Goal: Ask a question: Seek information or help from site administrators or community

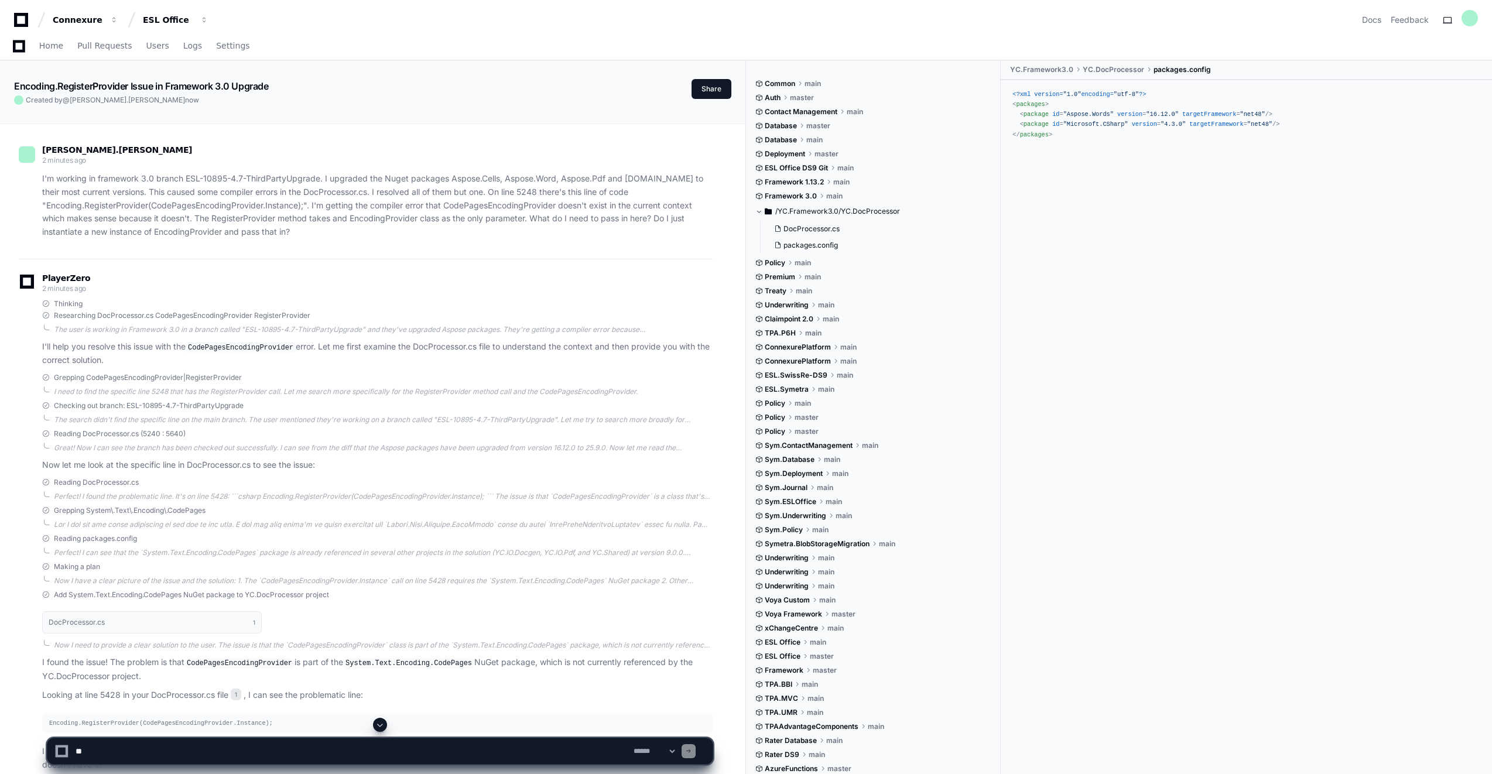
scroll to position [468, 0]
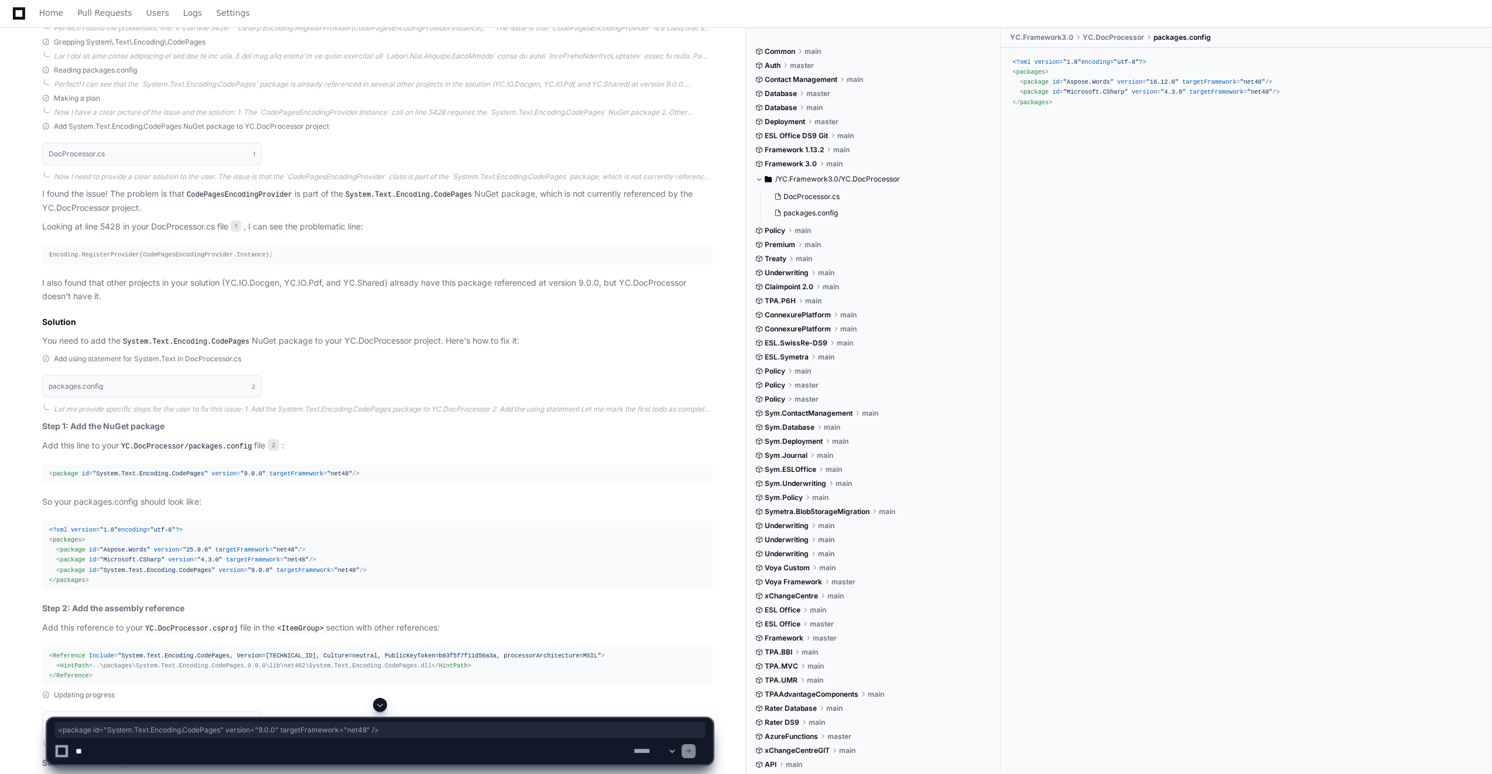
drag, startPoint x: 49, startPoint y: 471, endPoint x: 357, endPoint y: 470, distance: 307.4
click at [357, 470] on div "< package id = "System.Text.Encoding.CodePages" version = "9.0.0" targetFramewo…" at bounding box center [377, 474] width 656 height 10
copy span "< package id = "System.Text.Encoding.CodePages" version = "9.0.0" targetFramewo…"
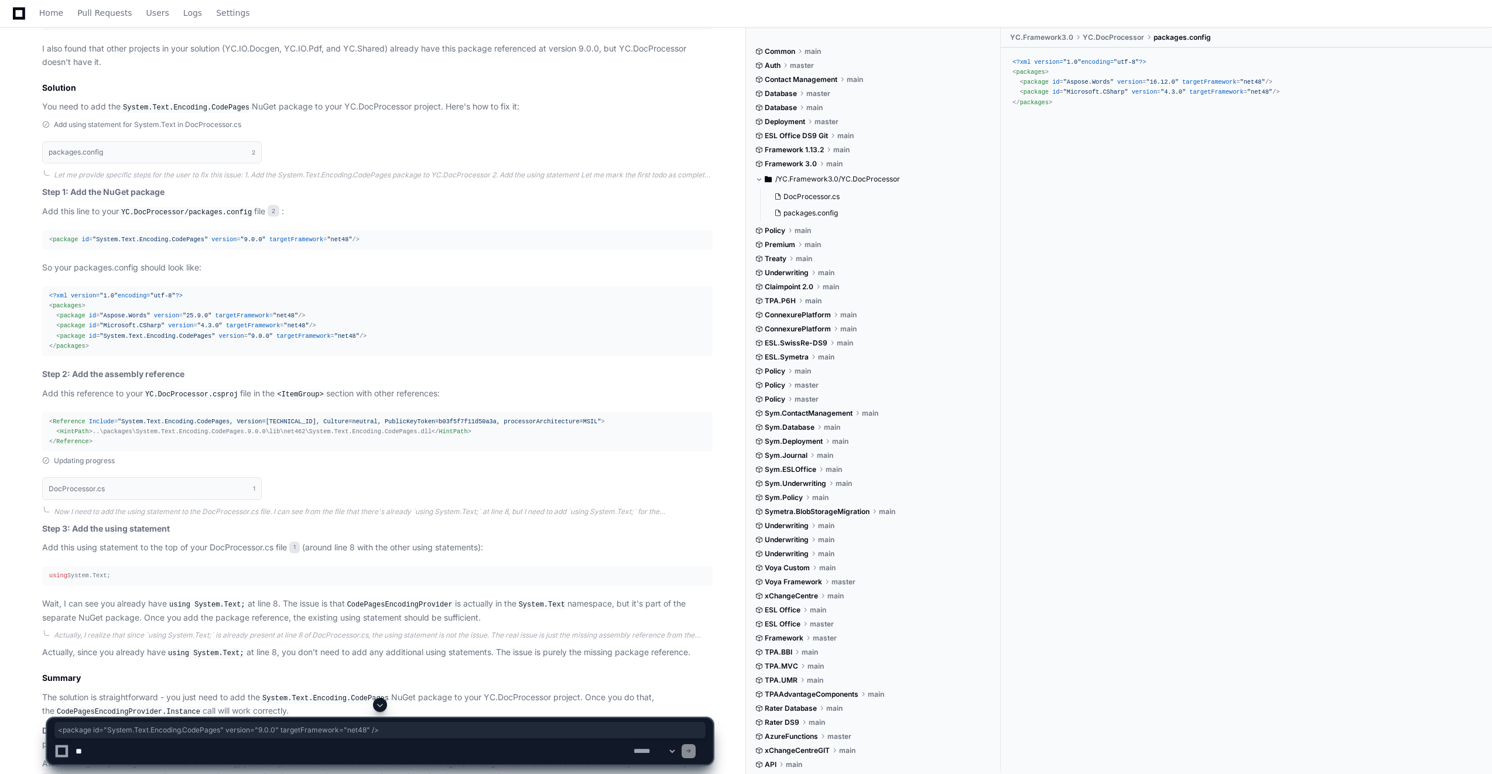
scroll to position [644, 0]
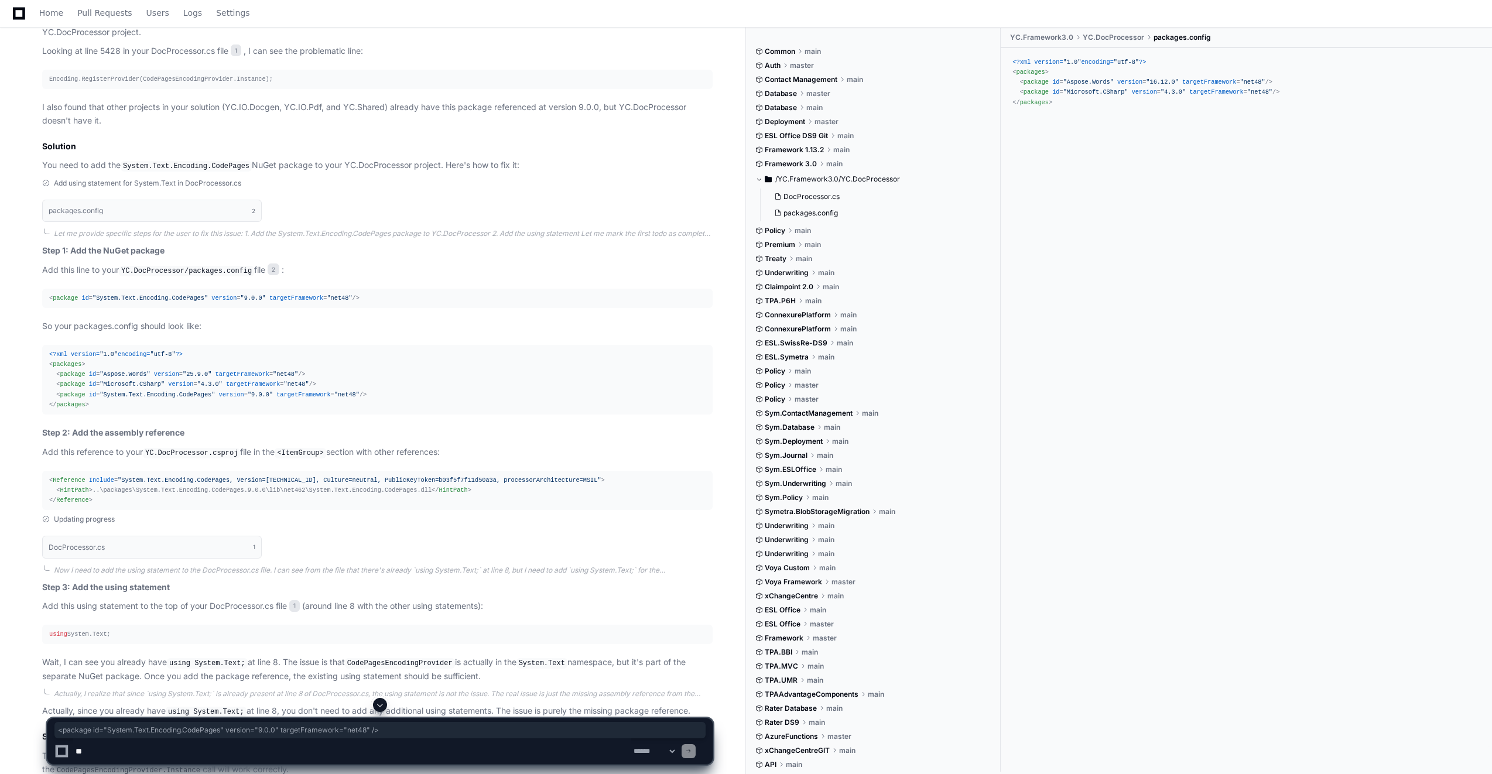
click at [440, 307] on article "Step 1: Add the NuGet package Add this line to your YC.DocProcessor/packages.co…" at bounding box center [377, 377] width 670 height 266
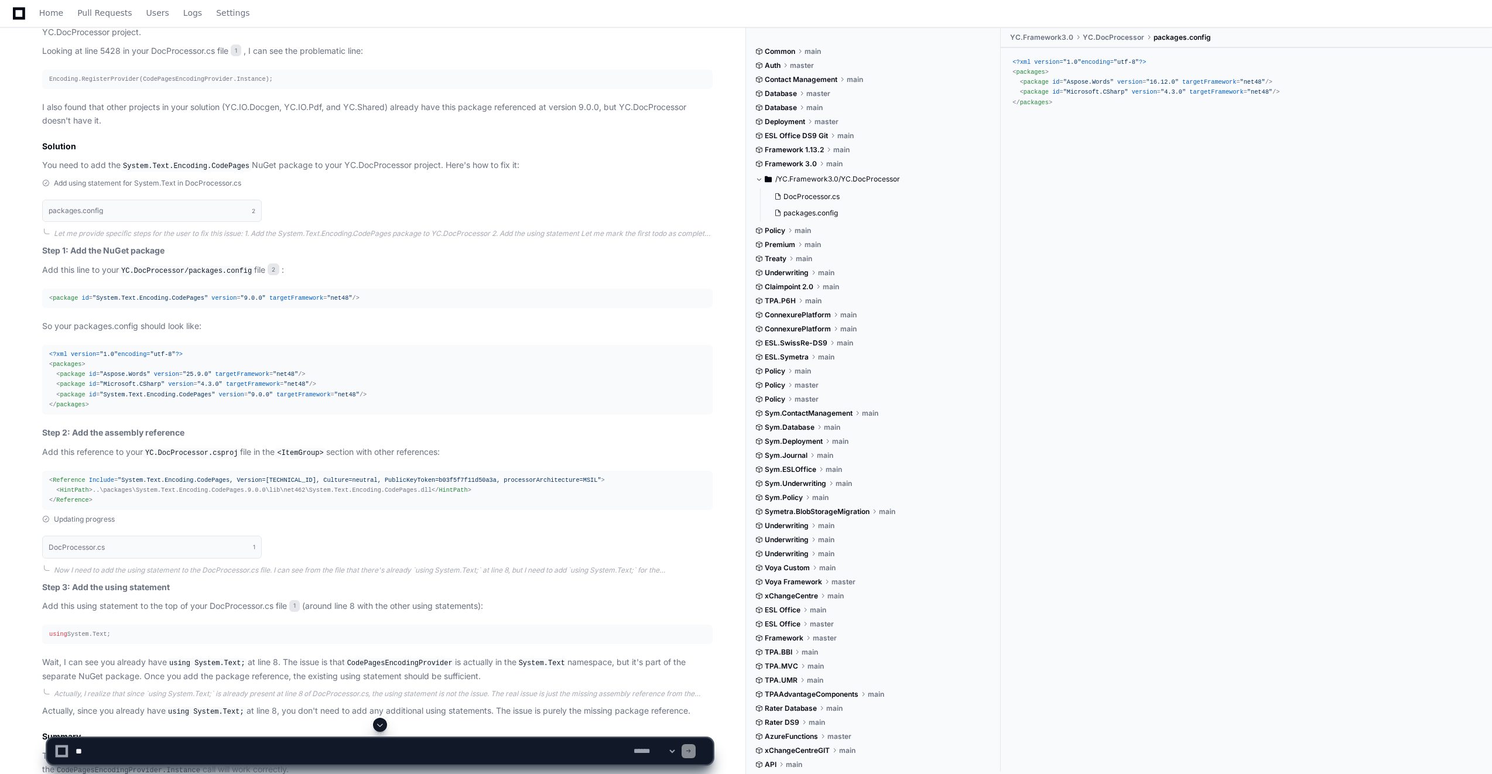
click at [119, 755] on textarea at bounding box center [352, 751] width 558 height 26
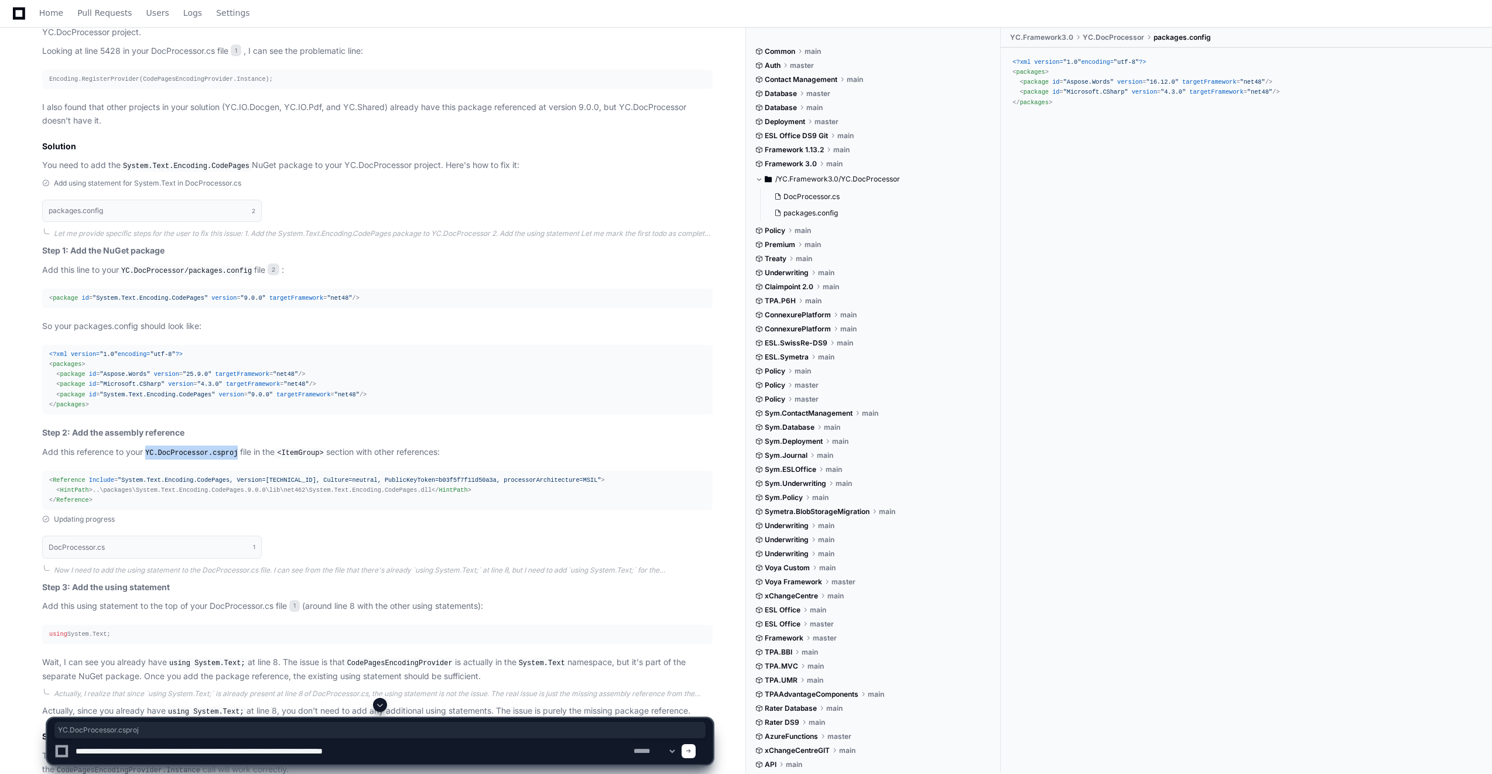
drag, startPoint x: 146, startPoint y: 449, endPoint x: 234, endPoint y: 454, distance: 88.0
click at [234, 454] on code "YC.DocProcessor.csproj" at bounding box center [191, 453] width 97 height 11
copy code "YC.DocProcessor.csproj"
click at [442, 757] on textarea at bounding box center [352, 751] width 558 height 26
paste textarea "**********"
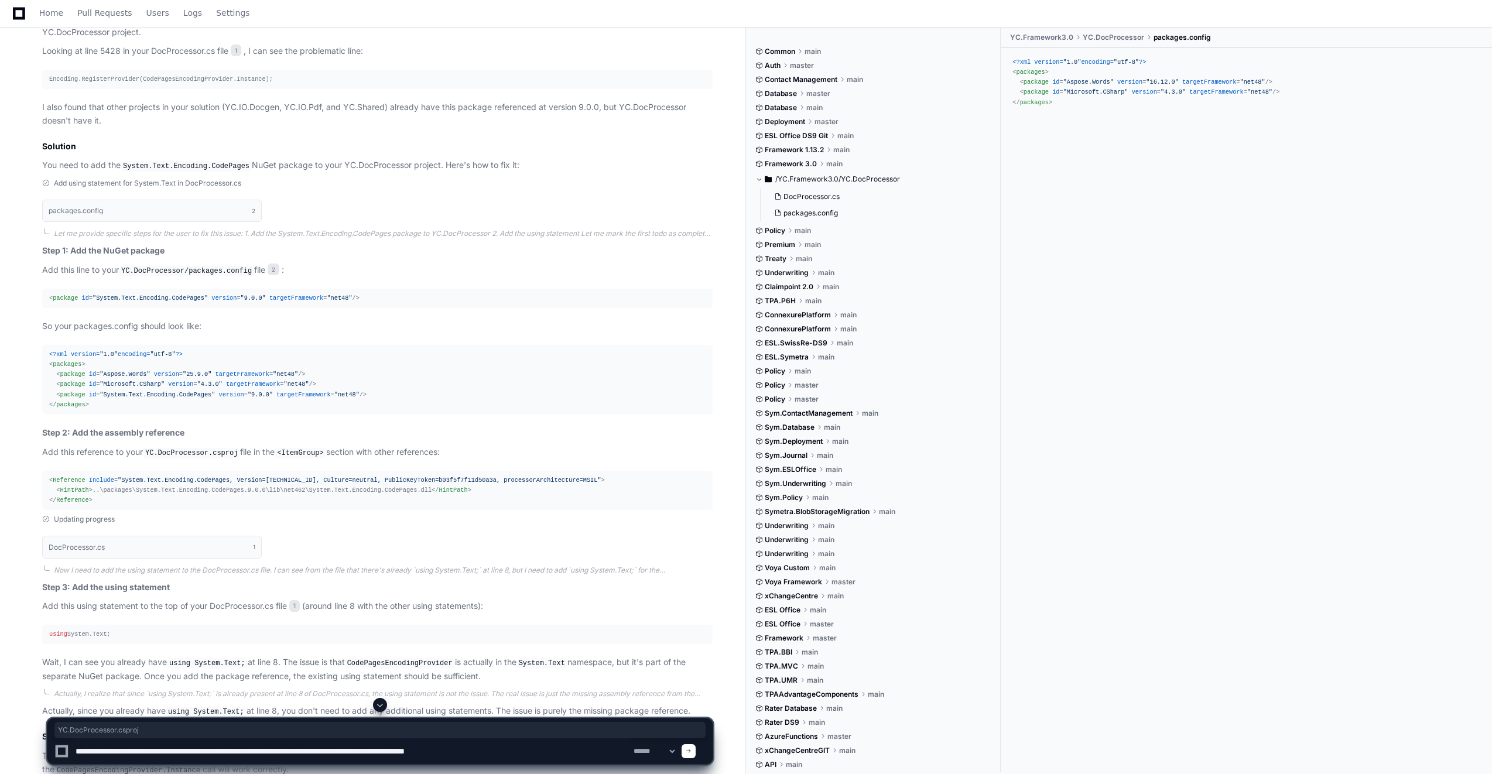
click at [325, 753] on textarea at bounding box center [352, 751] width 558 height 26
type textarea "**********"
click at [692, 748] on span at bounding box center [689, 751] width 6 height 6
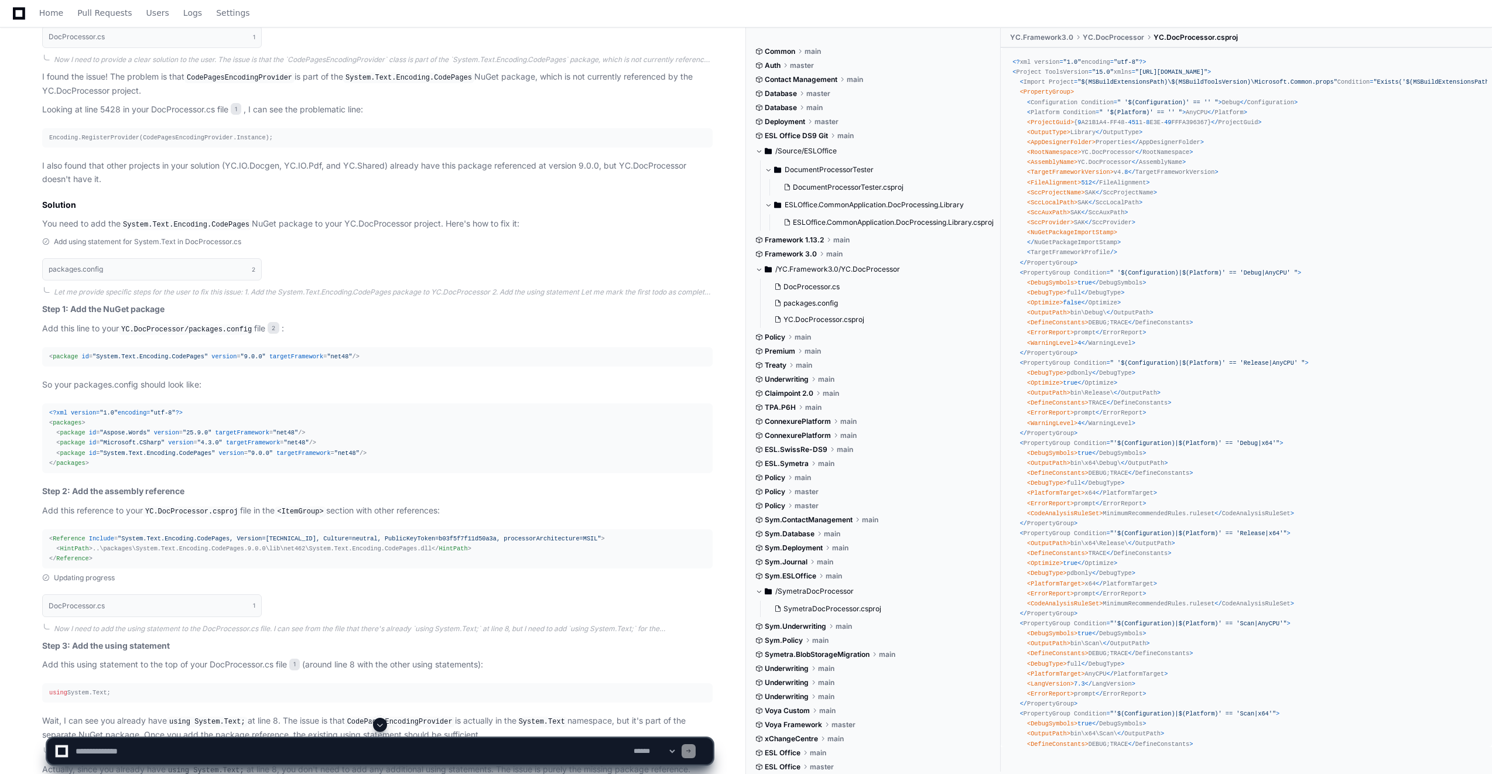
scroll to position [703, 0]
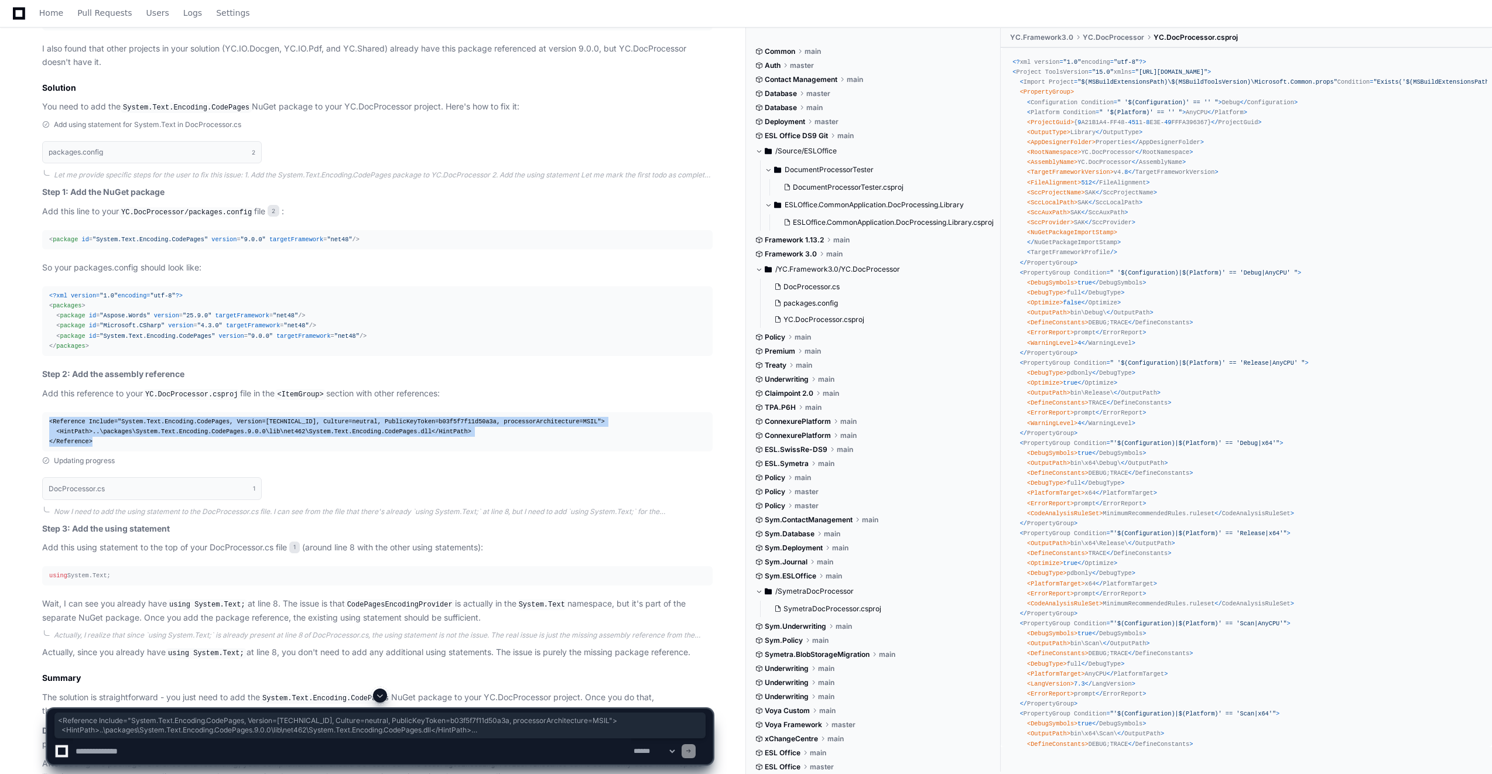
drag, startPoint x: 92, startPoint y: 442, endPoint x: 35, endPoint y: 423, distance: 59.8
click at [35, 423] on div "Add using statement for System.Text in DocProcessor.cs packages.config 2 Let me…" at bounding box center [366, 286] width 694 height 332
copy div "< Reference Include = "System.Text.Encoding.CodePages, Version=[TECHNICAL_ID], …"
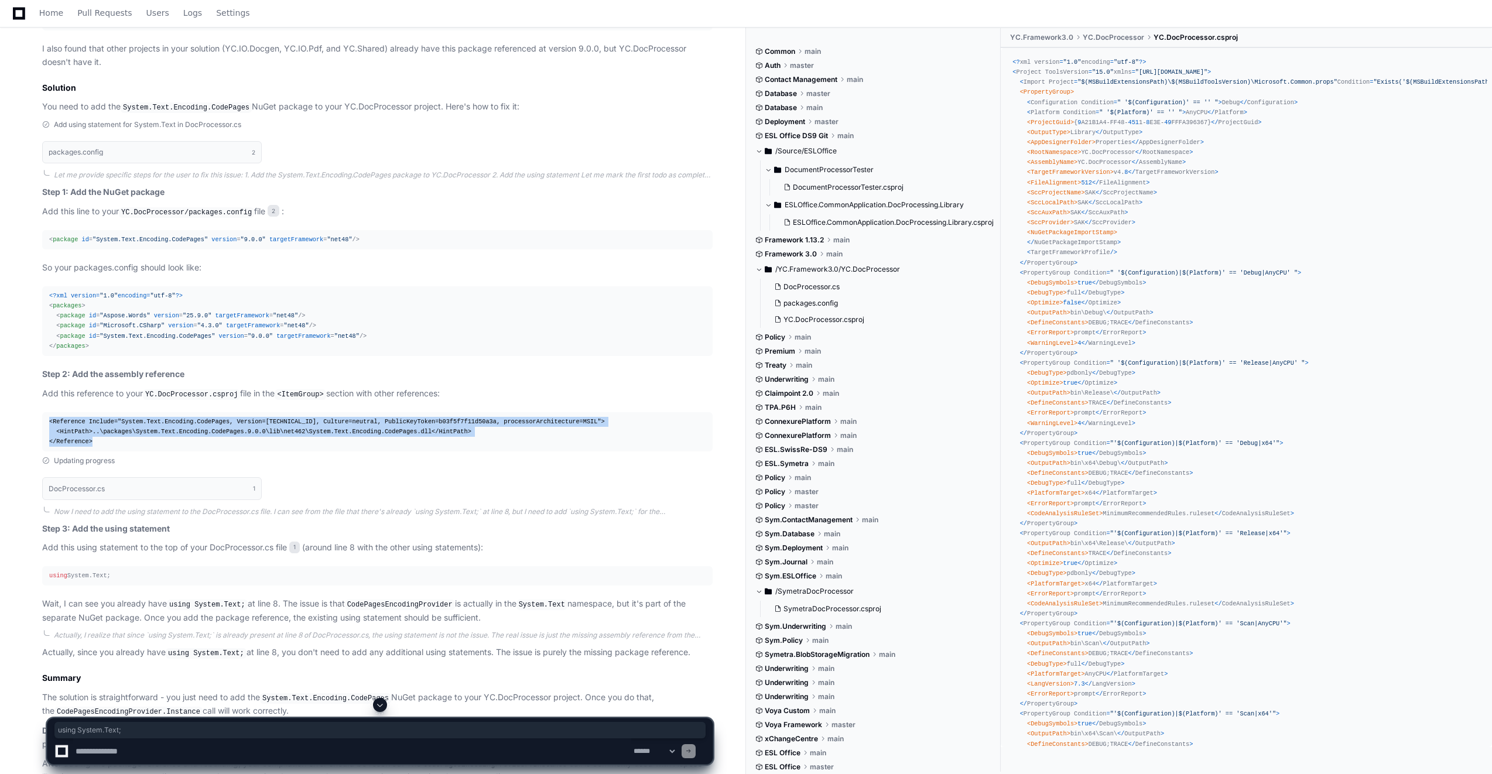
drag, startPoint x: 112, startPoint y: 573, endPoint x: 49, endPoint y: 576, distance: 63.3
click at [49, 576] on div "using System.Text;" at bounding box center [377, 576] width 656 height 10
copy div "using System.Text;"
drag, startPoint x: 54, startPoint y: 333, endPoint x: 348, endPoint y: 333, distance: 293.4
click at [348, 333] on div "<?xml version= "1.0" encoding= "utf-8" ?> < packages > < package id = "Aspose.W…" at bounding box center [377, 321] width 656 height 60
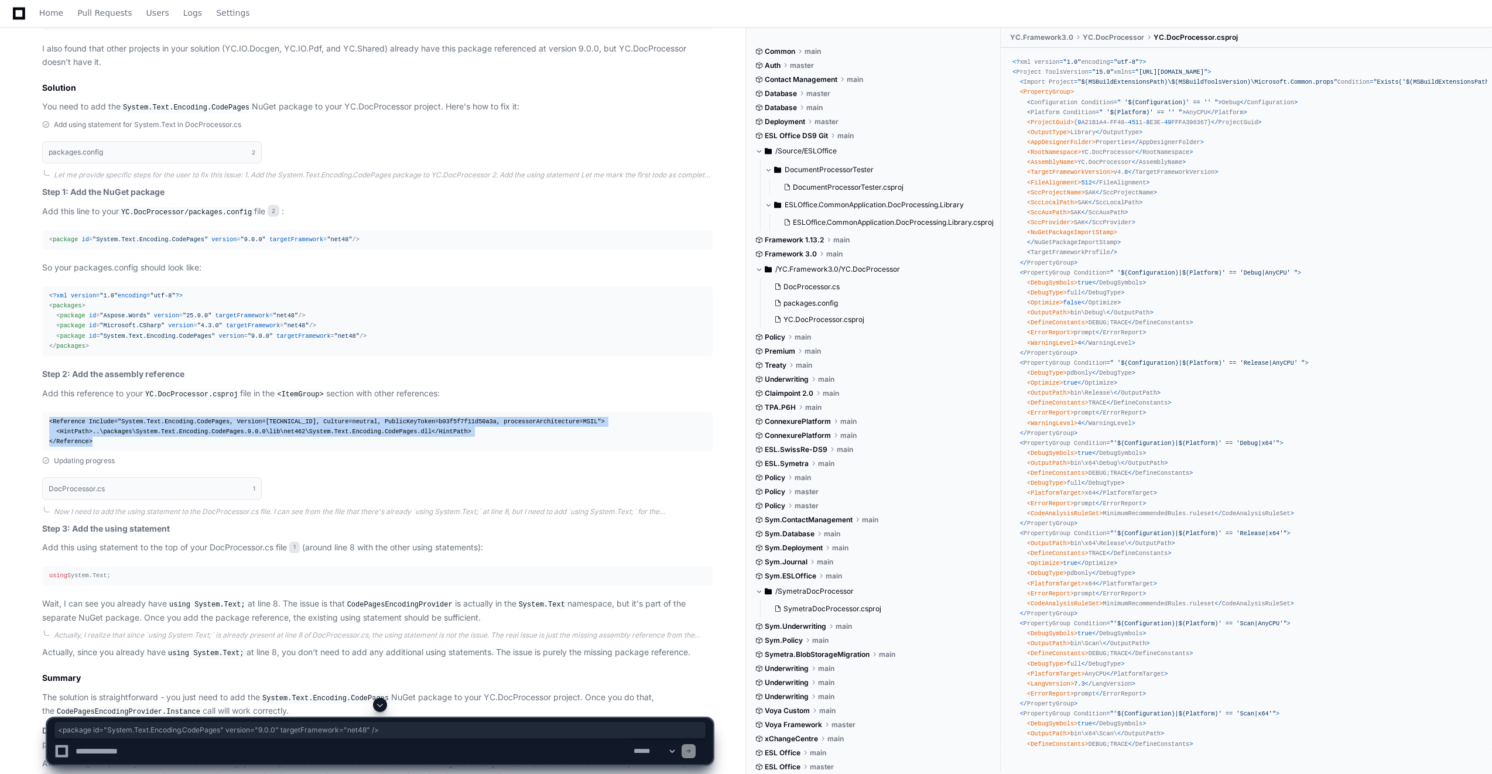
copy span "< package id = "System.Text.Encoding.CodePages" version = "9.0.0" targetFramewo…"
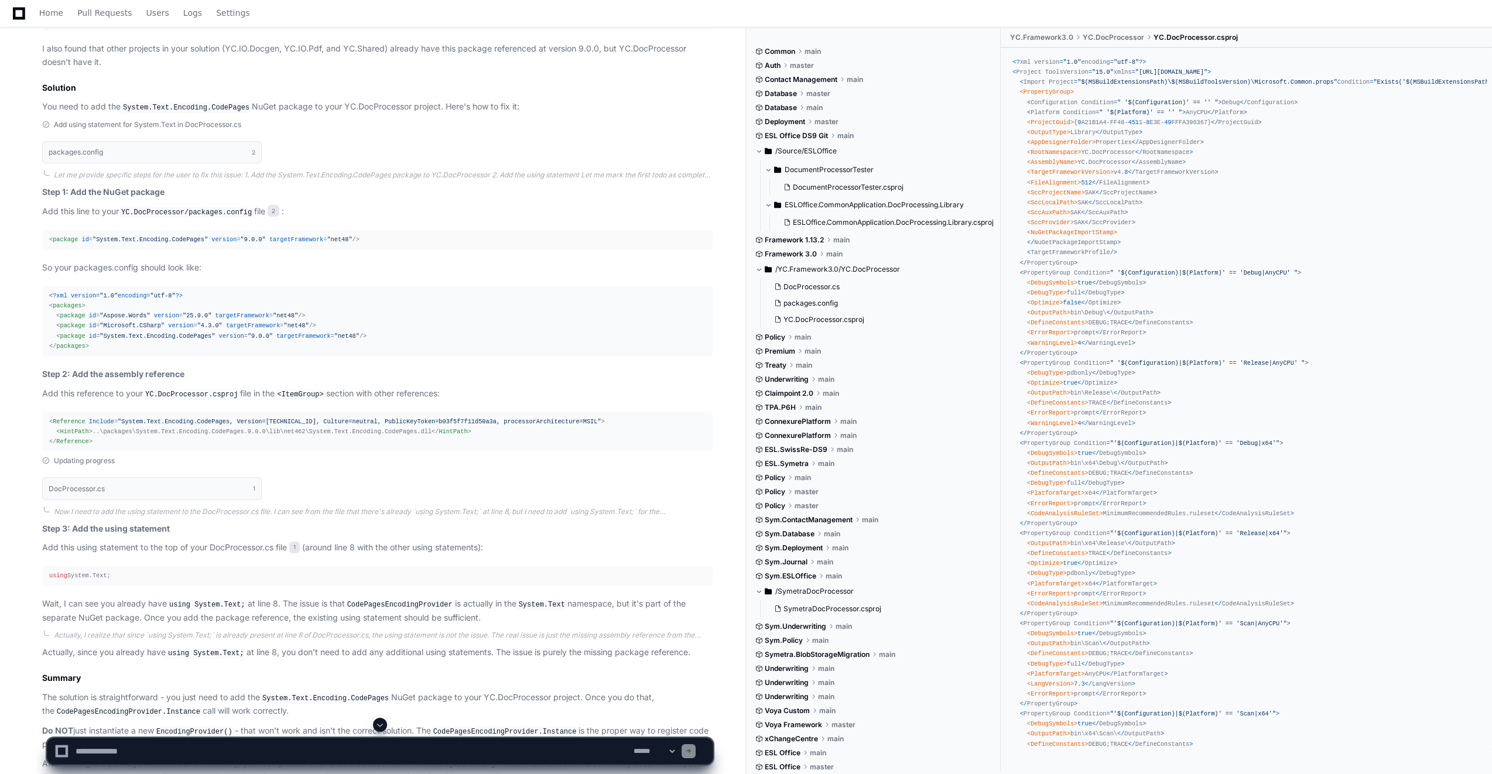
click at [146, 372] on strong "Step 2: Add the assembly reference" at bounding box center [113, 374] width 142 height 10
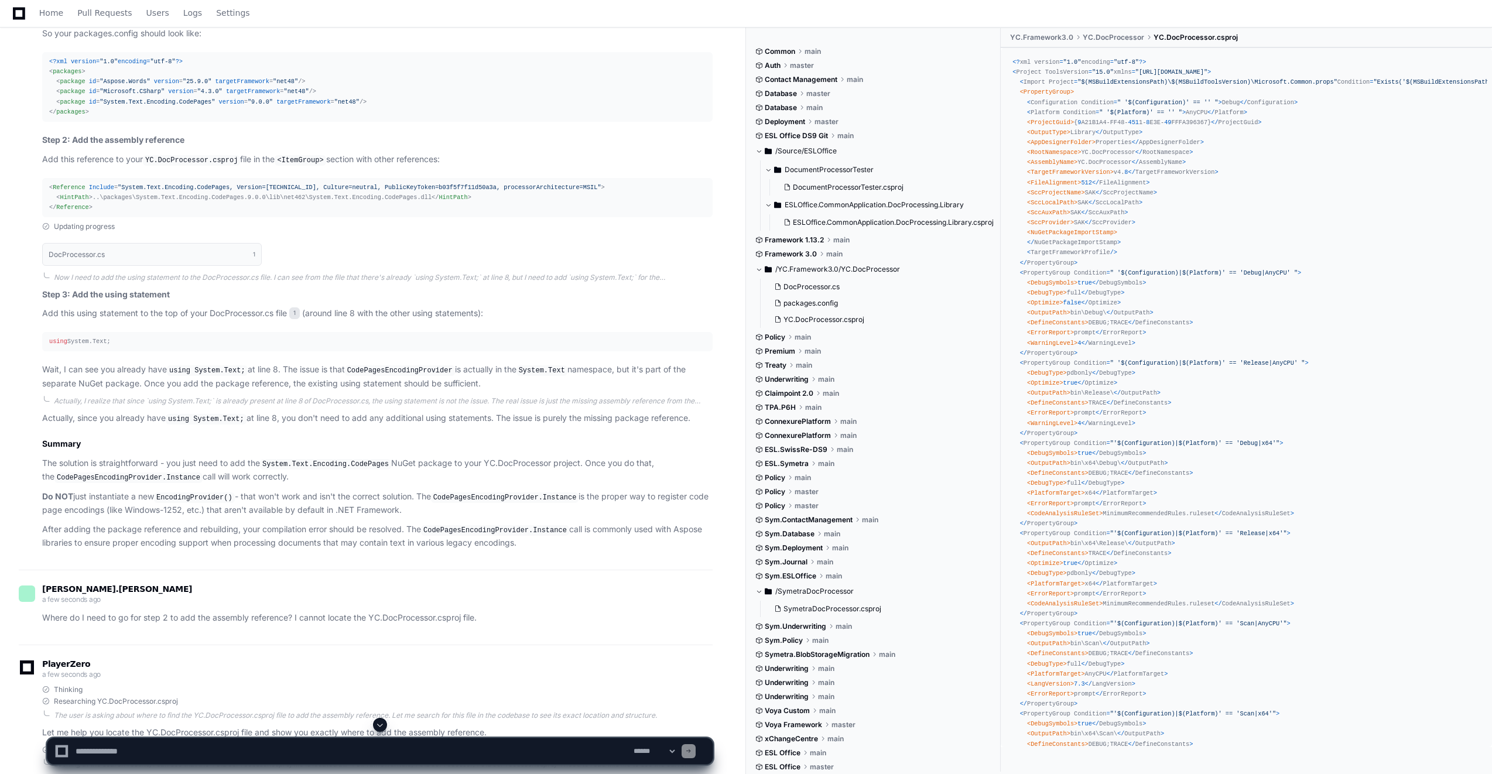
scroll to position [820, 0]
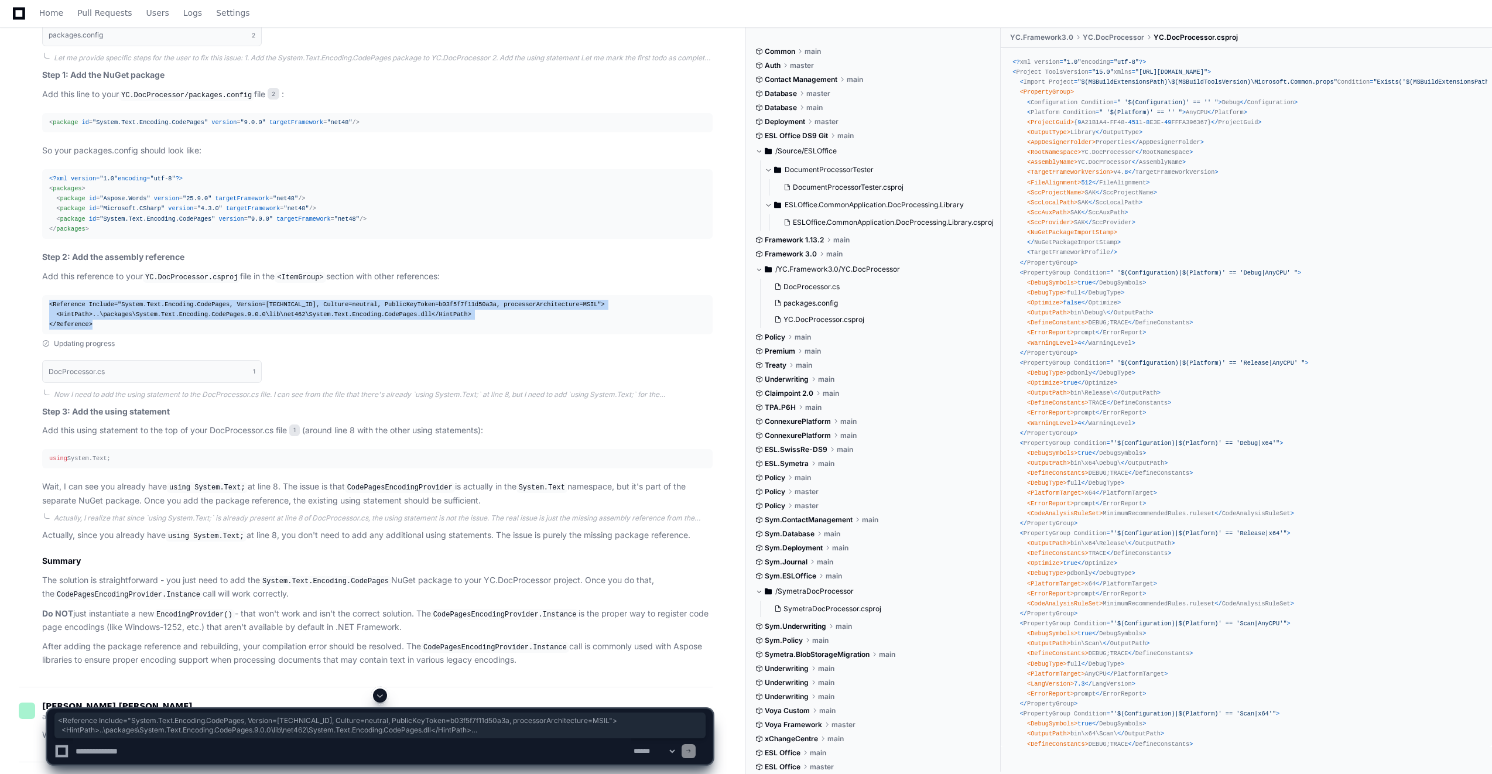
drag, startPoint x: 97, startPoint y: 325, endPoint x: 17, endPoint y: 304, distance: 82.9
click at [17, 304] on div "[PERSON_NAME].[PERSON_NAME] 2 hours ago I'm working in framework 3.0 branch ESL…" at bounding box center [372, 359] width 717 height 2110
copy div "< Reference Include = "System.Text.Encoding.CodePages, Version=[TECHNICAL_ID], …"
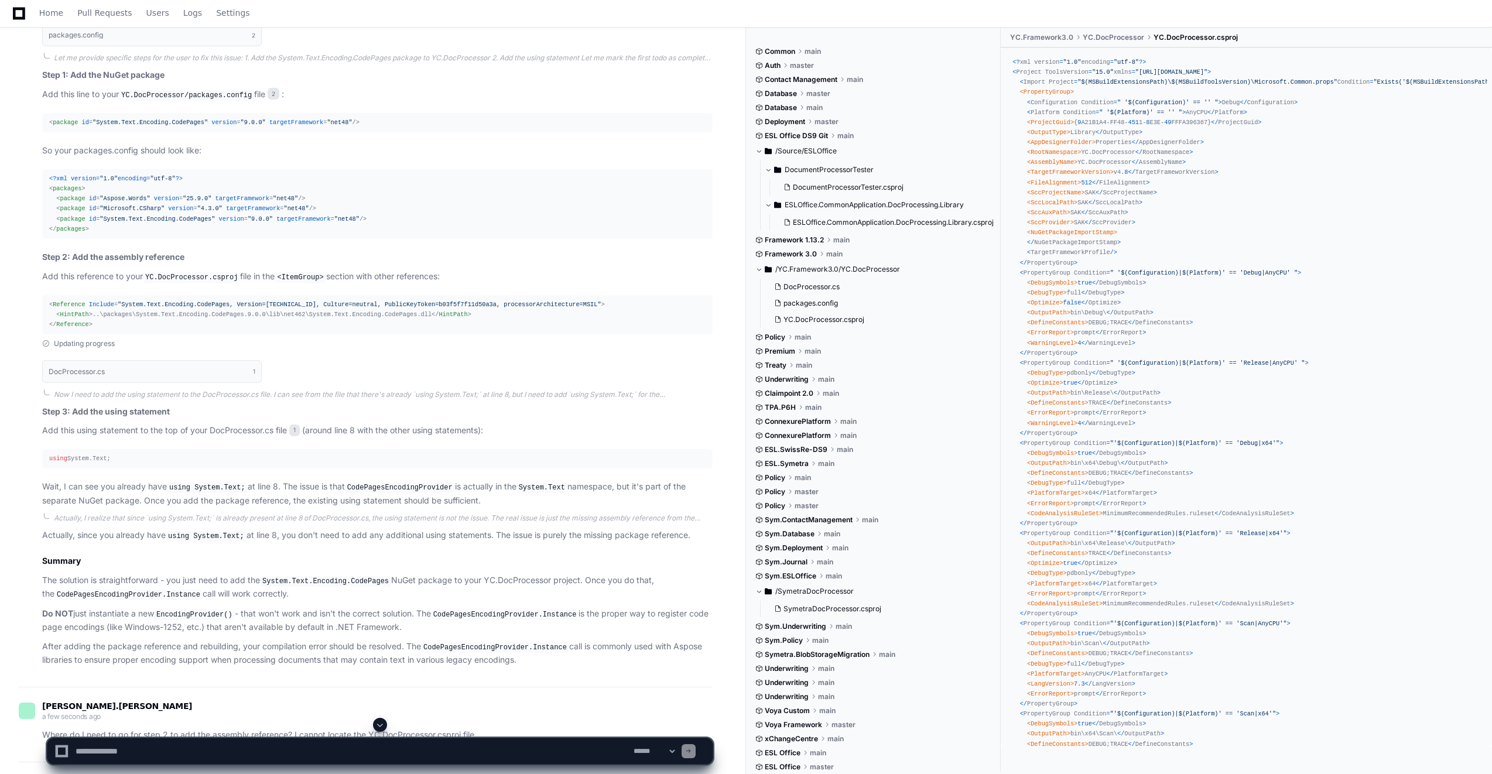
click at [148, 754] on textarea at bounding box center [352, 751] width 558 height 26
click at [593, 753] on textarea at bounding box center [352, 751] width 558 height 26
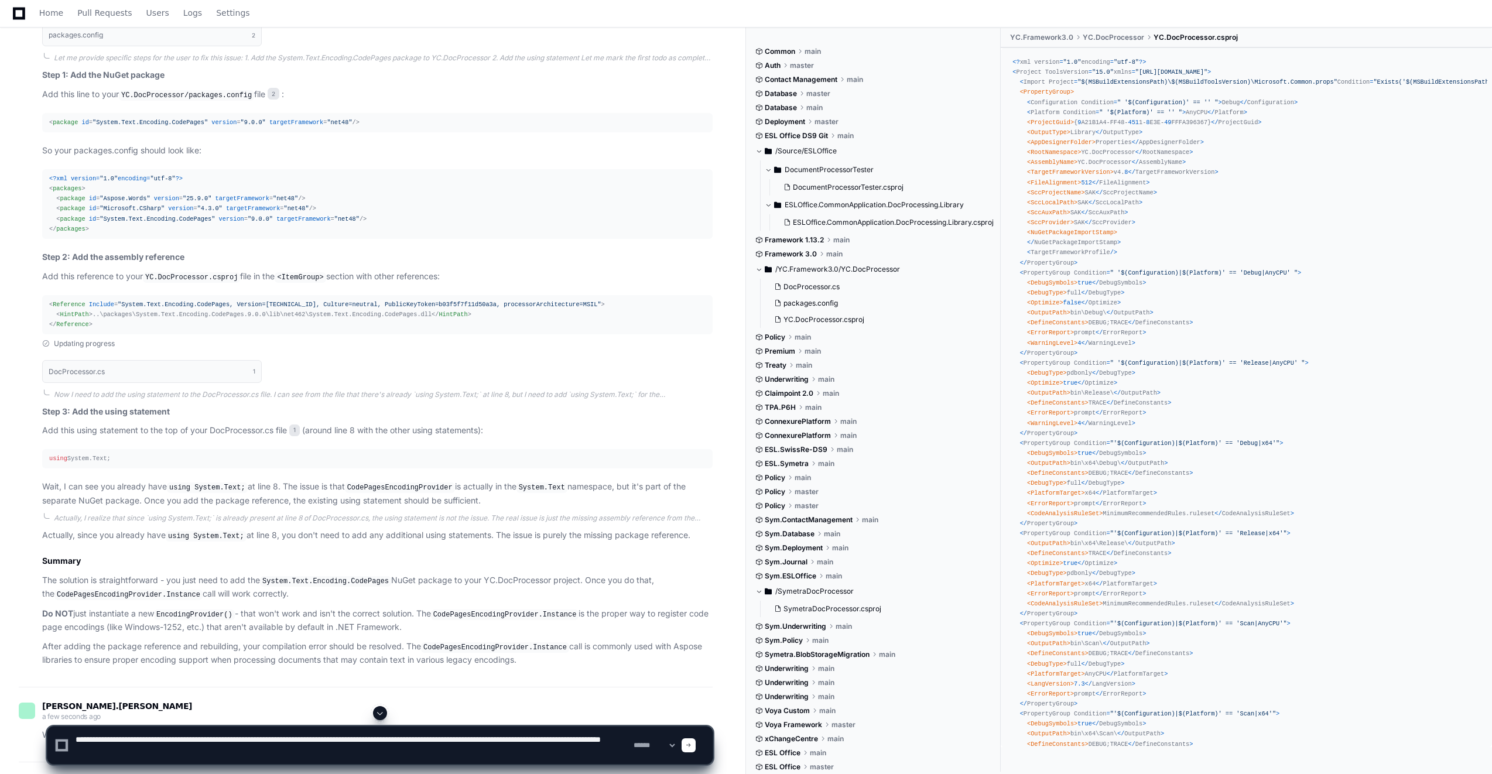
click at [228, 751] on textarea at bounding box center [352, 745] width 558 height 37
paste textarea "**********"
type textarea "**********"
click at [692, 743] on span at bounding box center [689, 745] width 6 height 6
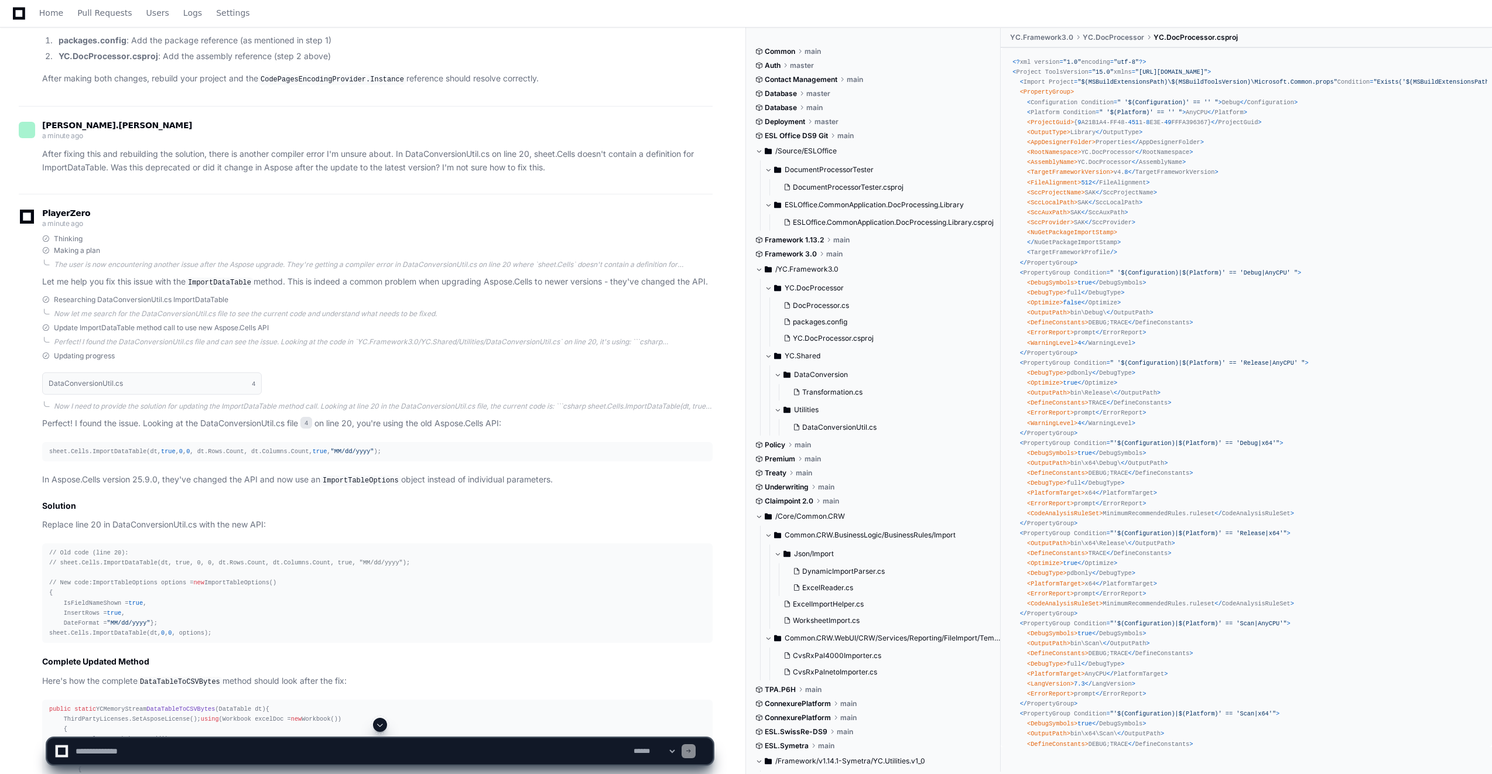
scroll to position [2179, 0]
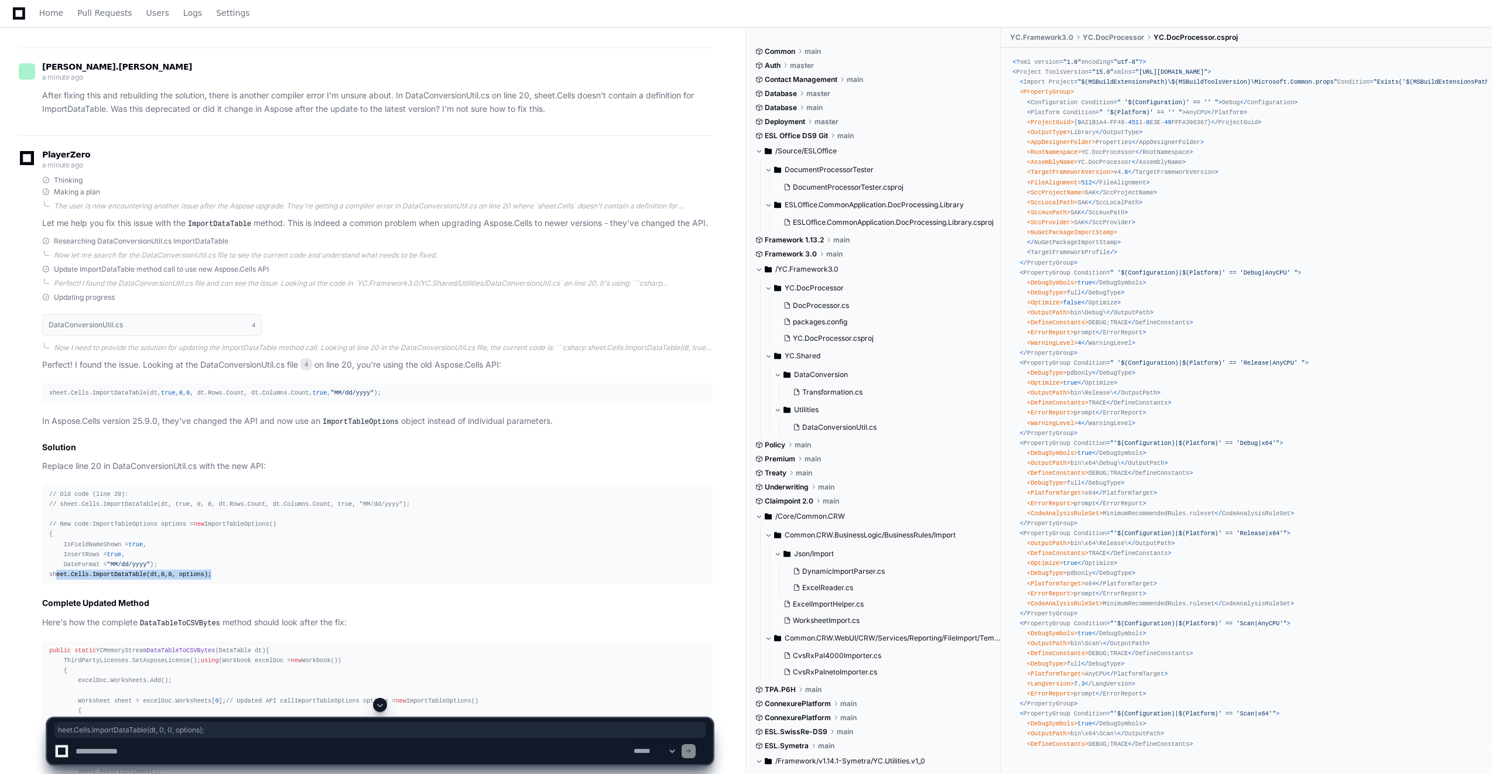
drag, startPoint x: 213, startPoint y: 598, endPoint x: 53, endPoint y: 601, distance: 160.5
click at [53, 580] on div "// Old code (line 20): // sheet.Cells.ImportDataTable(dt, true, 0, 0, dt.Rows.C…" at bounding box center [377, 535] width 656 height 90
drag, startPoint x: 53, startPoint y: 601, endPoint x: 183, endPoint y: 613, distance: 130.5
click at [169, 614] on article "Perfect! I found the issue. Looking at the DataConversionUtil.cs file 4 on line…" at bounding box center [377, 653] width 670 height 591
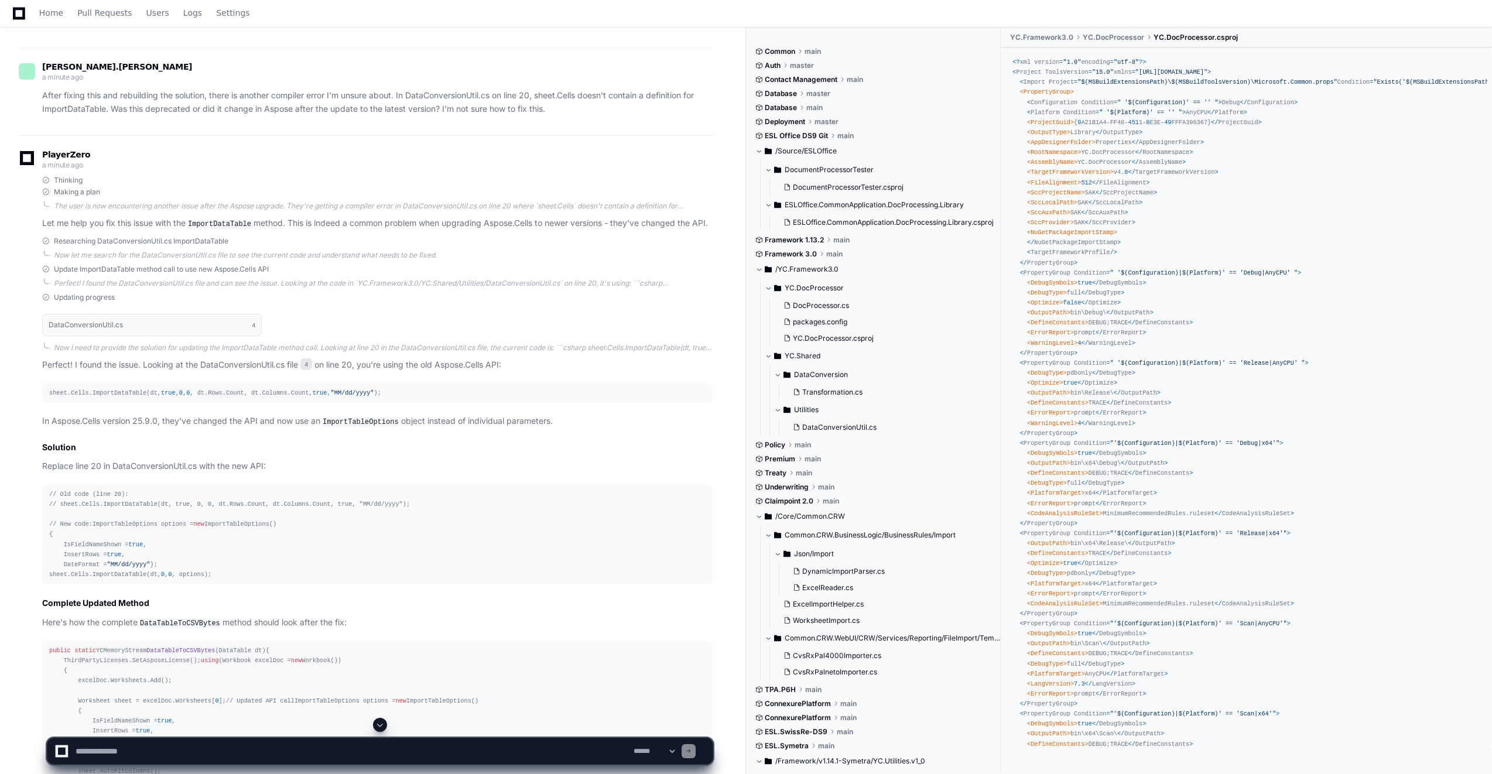
click at [212, 580] on div "// Old code (line 20): // sheet.Cells.ImportDataTable(dt, true, 0, 0, dt.Rows.C…" at bounding box center [377, 535] width 656 height 90
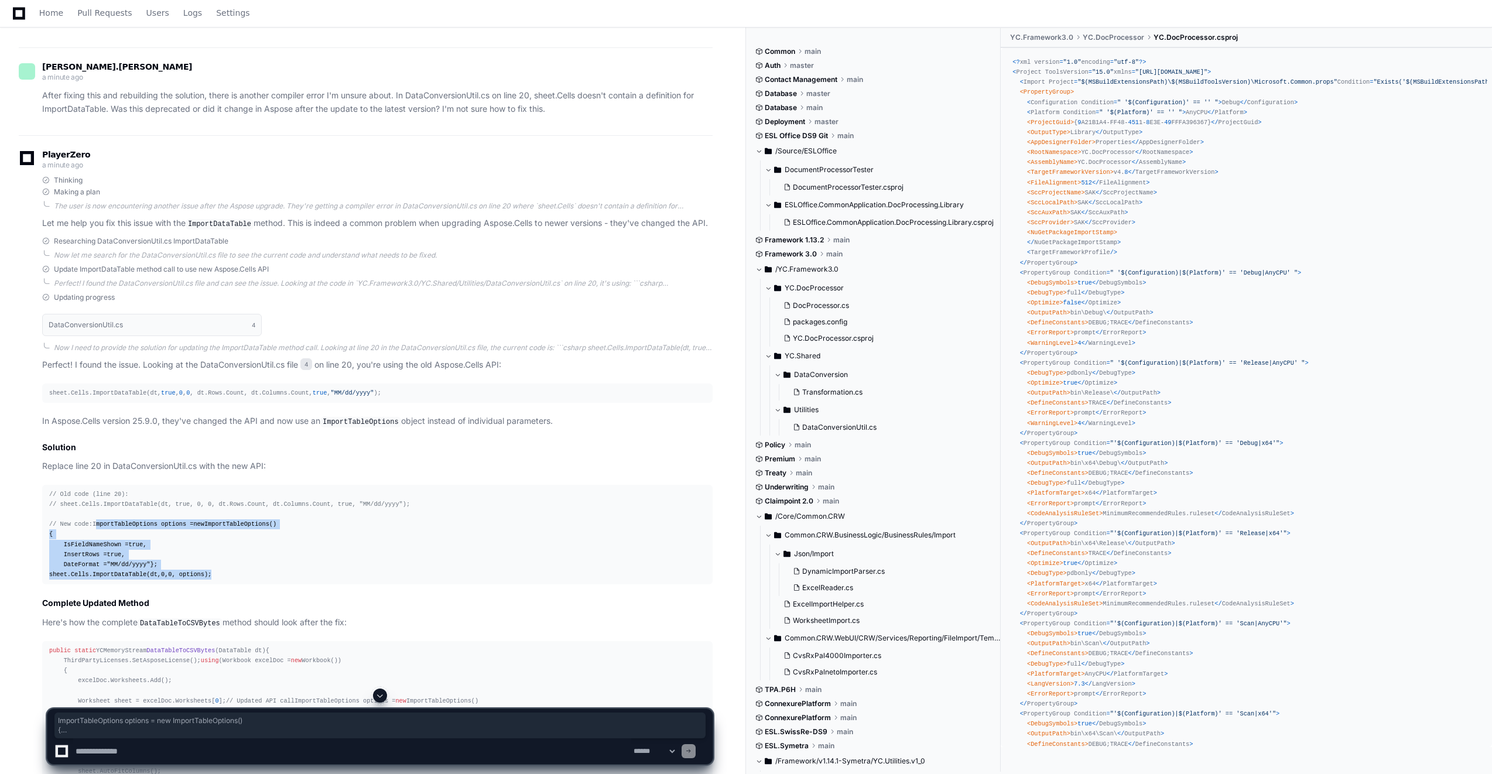
drag, startPoint x: 212, startPoint y: 601, endPoint x: 5, endPoint y: 543, distance: 214.5
copy div "ImportTableOptions options = new ImportTableOptions() { IsFieldNameShown = true…"
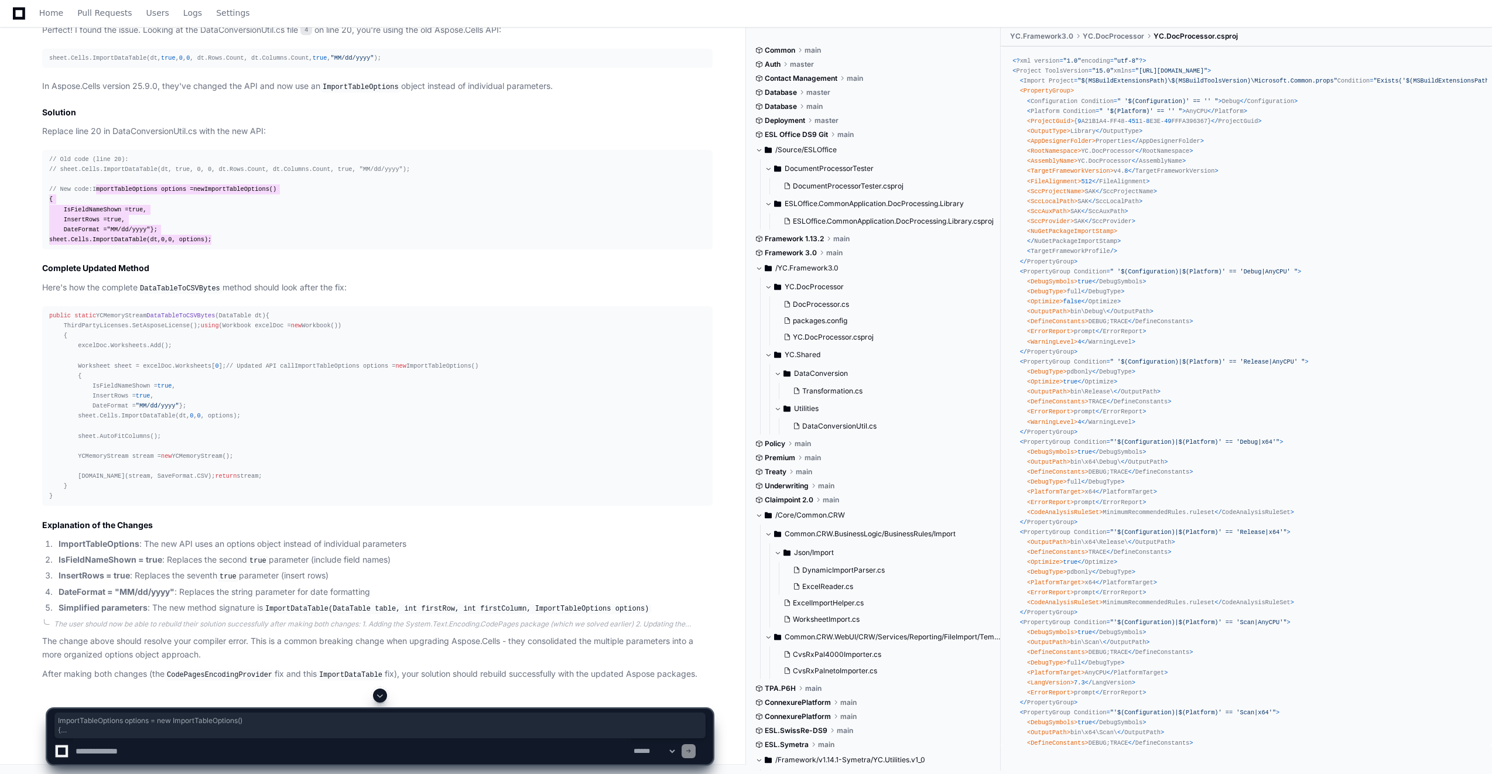
scroll to position [2628, 0]
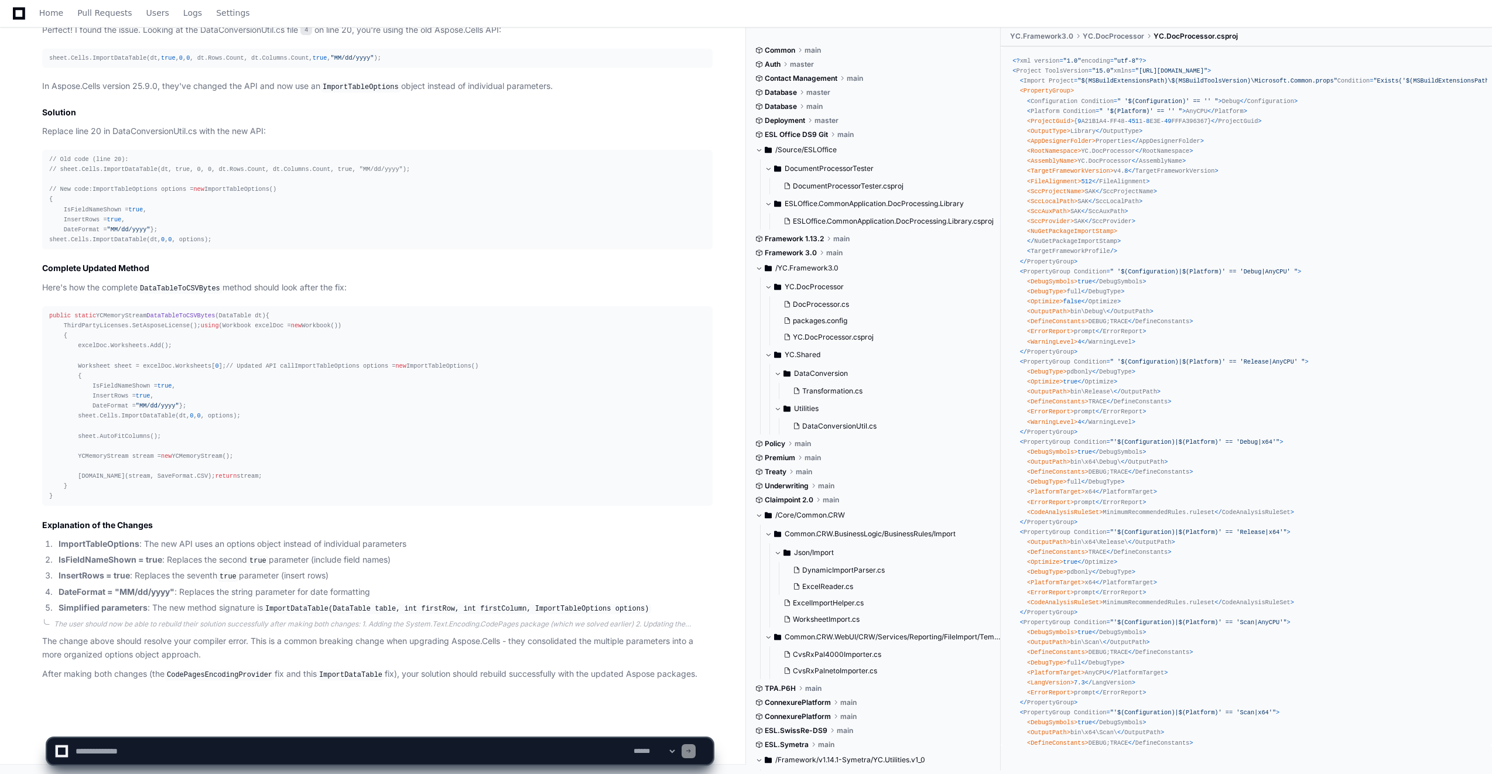
click at [166, 748] on textarea at bounding box center [352, 751] width 558 height 26
click at [236, 751] on textarea at bounding box center [352, 751] width 558 height 26
type textarea "**********"
click at [707, 754] on div "**********" at bounding box center [380, 751] width 666 height 27
click at [692, 752] on span at bounding box center [689, 751] width 6 height 6
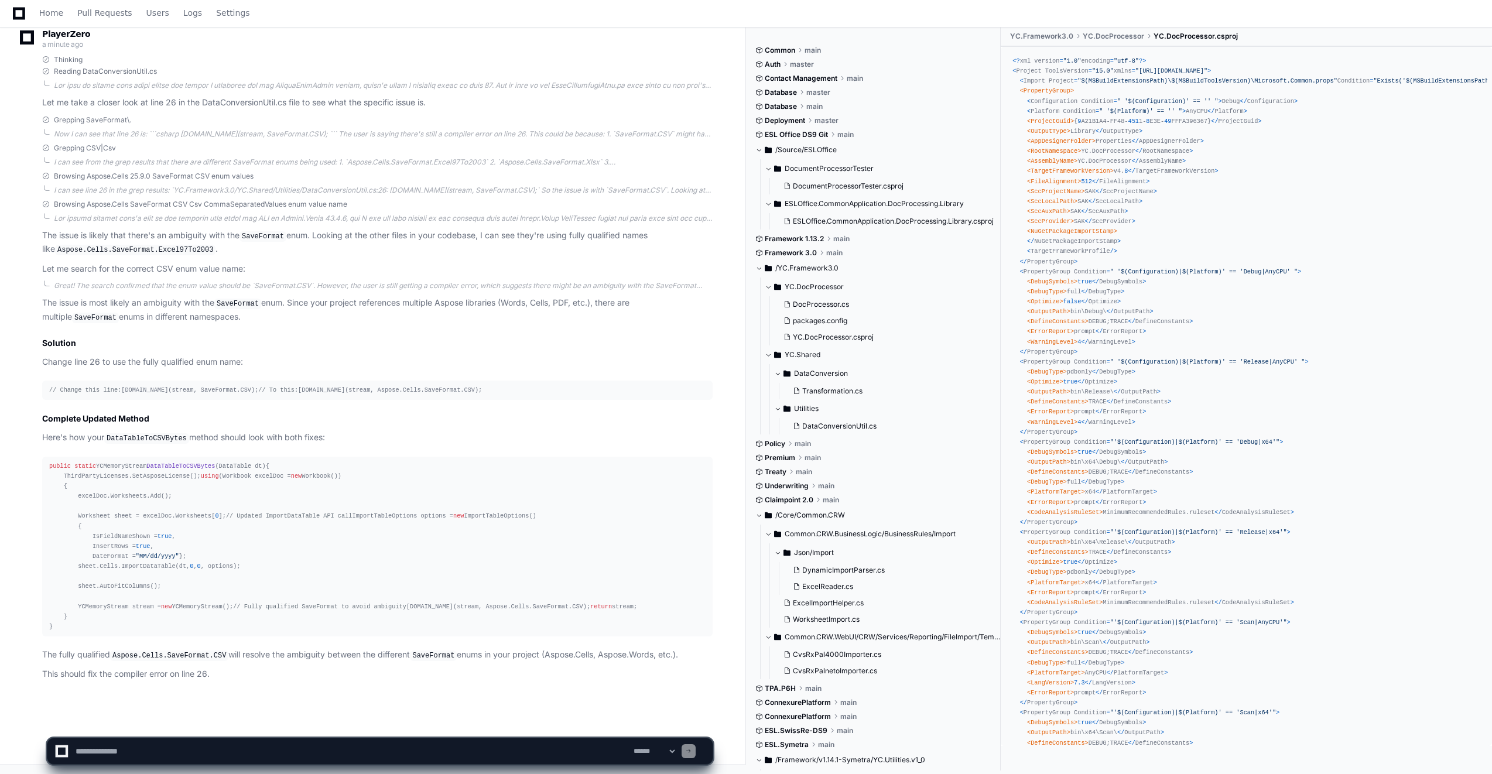
scroll to position [3547, 0]
click at [97, 759] on textarea at bounding box center [352, 751] width 558 height 26
click at [424, 752] on textarea at bounding box center [352, 751] width 558 height 26
paste textarea "**********"
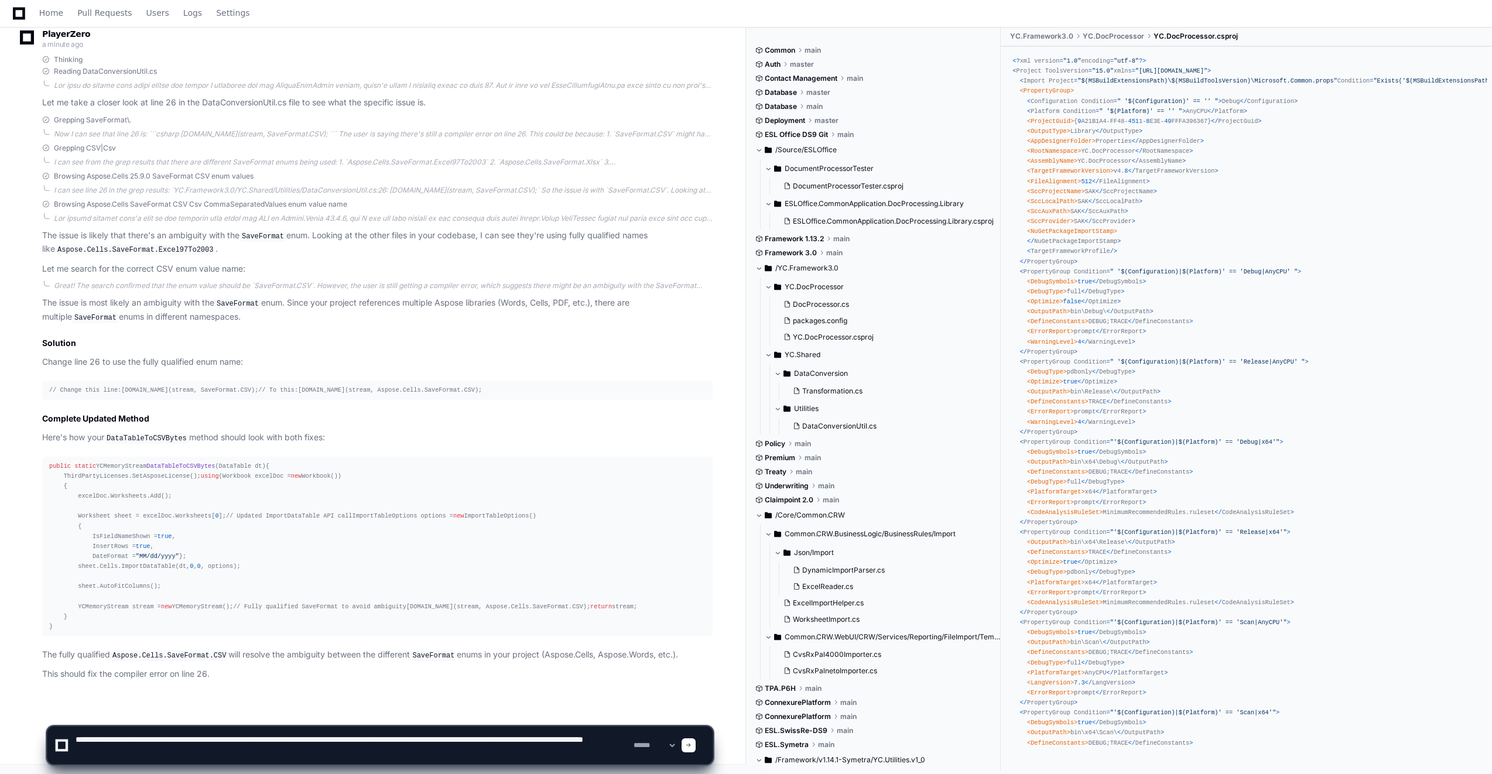
click at [194, 754] on textarea at bounding box center [352, 745] width 558 height 37
paste textarea "**********"
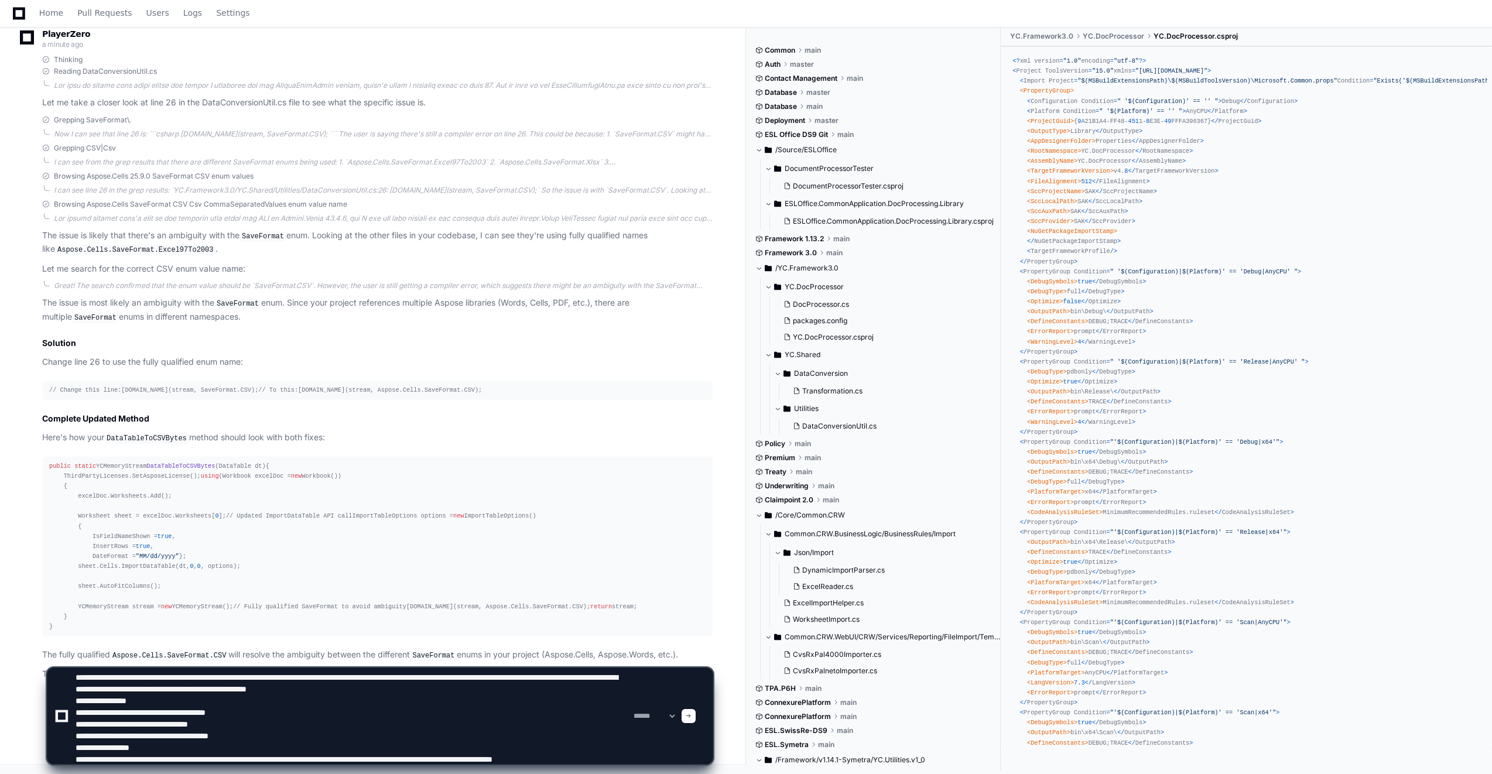
drag, startPoint x: 569, startPoint y: 752, endPoint x: 576, endPoint y: 757, distance: 8.1
click at [576, 756] on textarea at bounding box center [352, 716] width 558 height 96
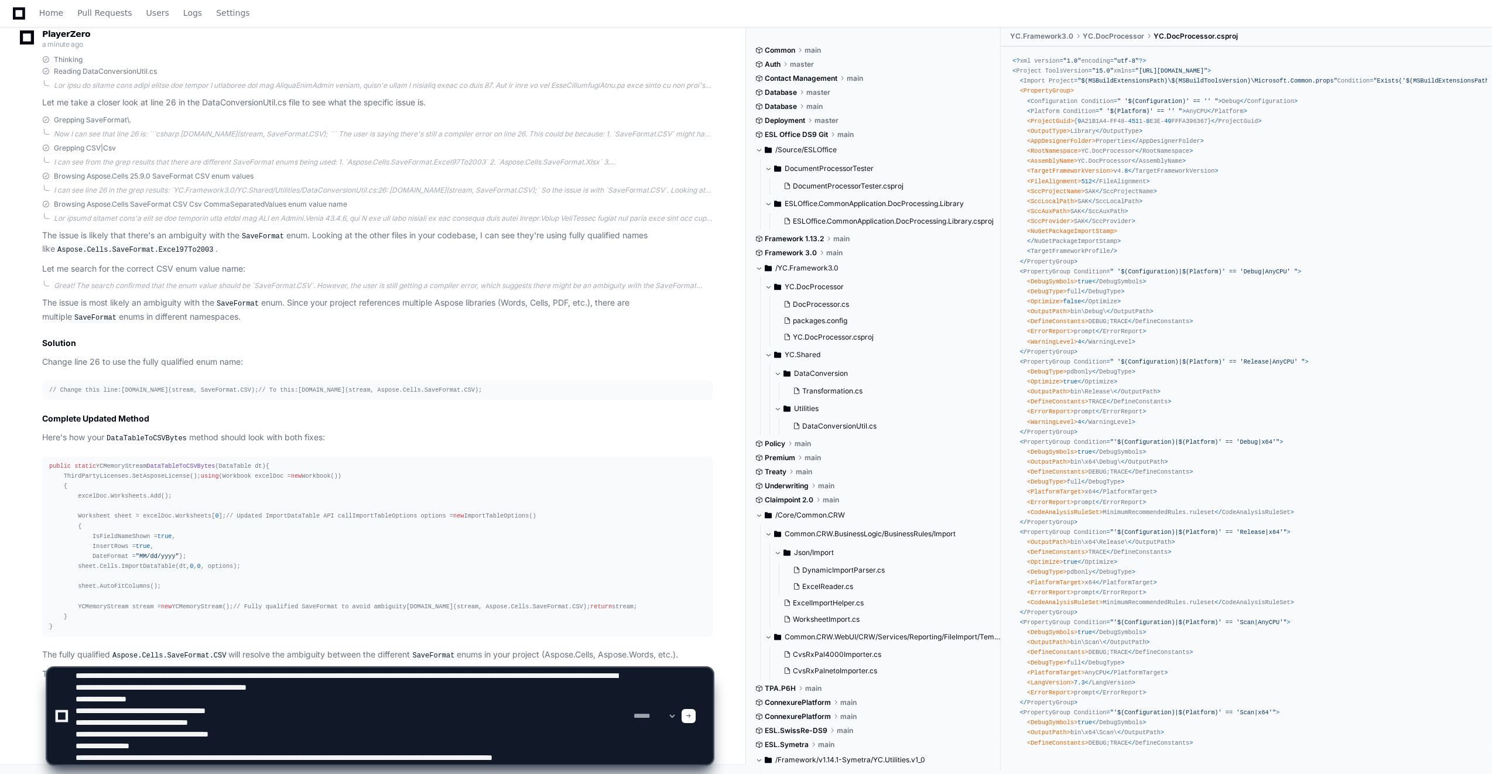
click at [577, 757] on textarea at bounding box center [352, 716] width 558 height 96
paste textarea "**********"
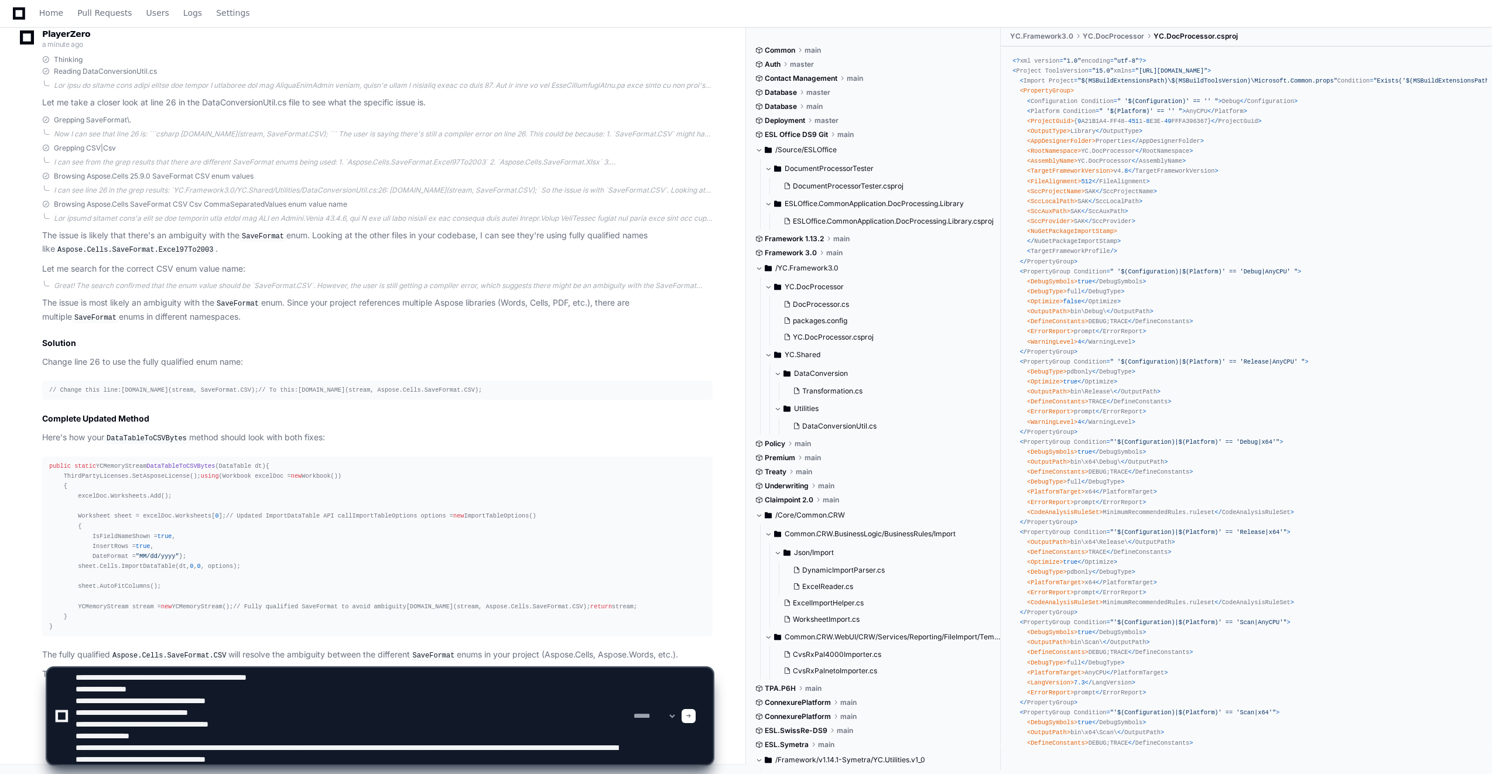
click at [398, 760] on textarea at bounding box center [352, 716] width 558 height 96
type textarea "**********"
click at [692, 716] on span at bounding box center [689, 716] width 6 height 6
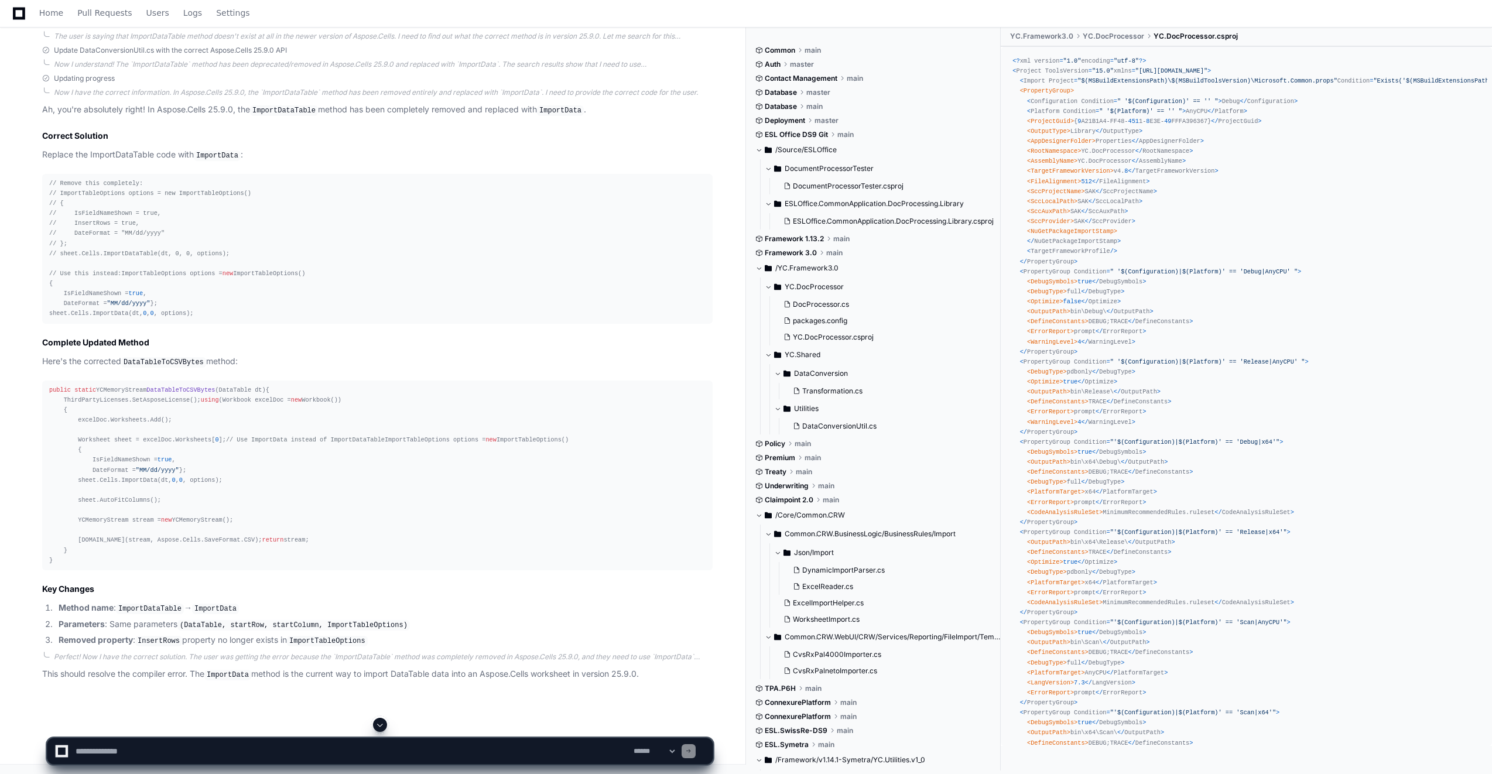
scroll to position [4223, 0]
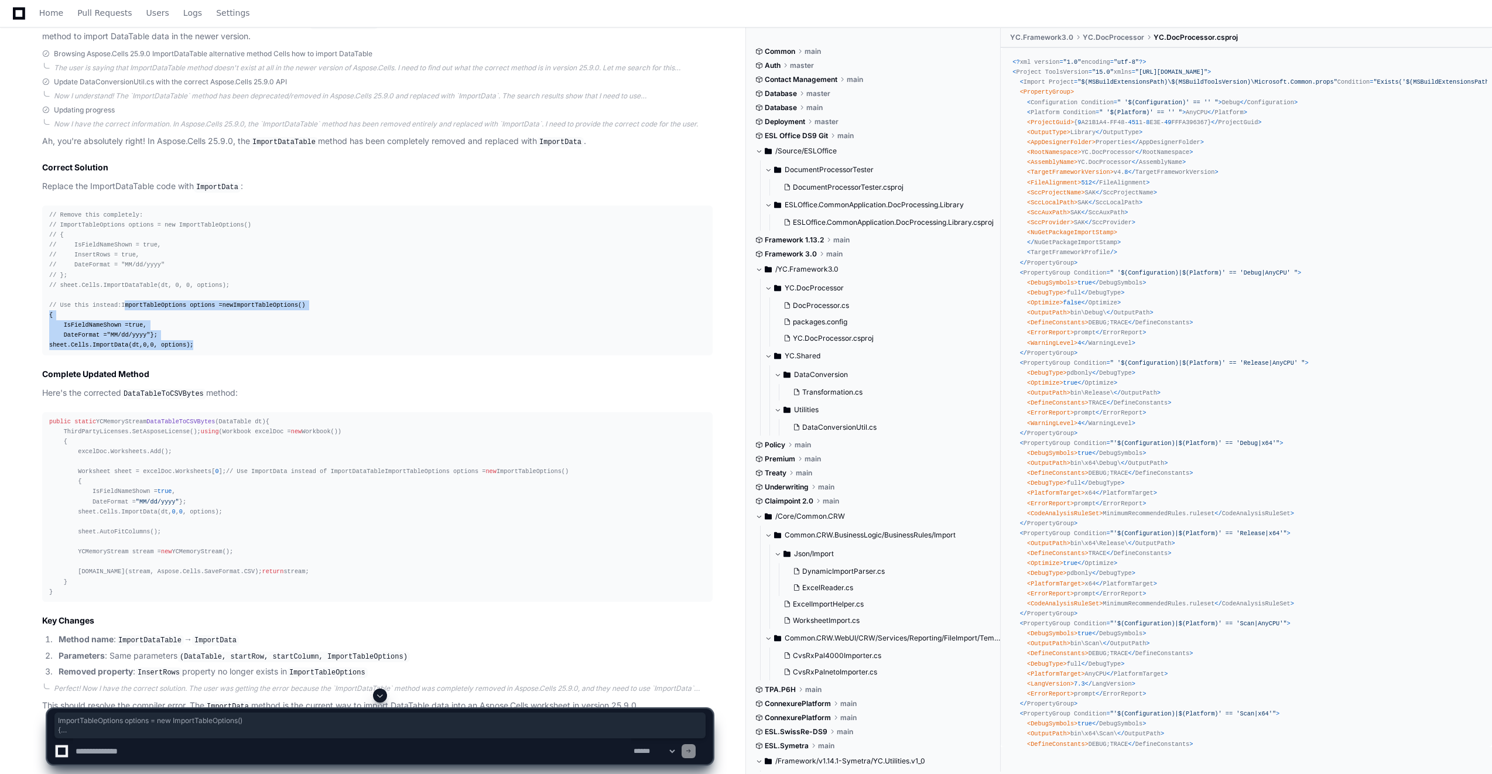
drag, startPoint x: 193, startPoint y: 634, endPoint x: 11, endPoint y: 588, distance: 187.3
copy div "ImportTableOptions options = new ImportTableOptions() { IsFieldNameShown = true…"
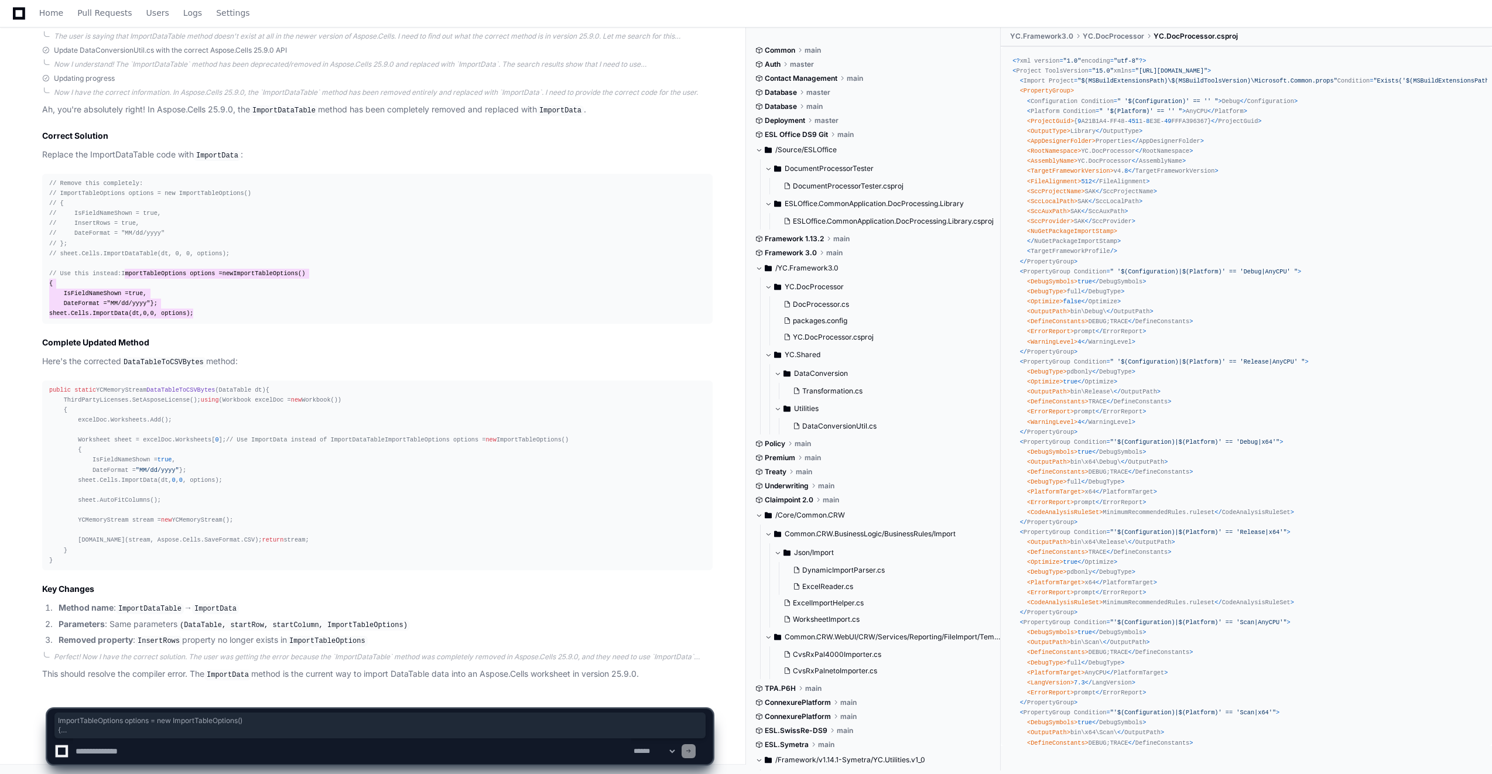
scroll to position [4633, 0]
